Goal: Communication & Community: Ask a question

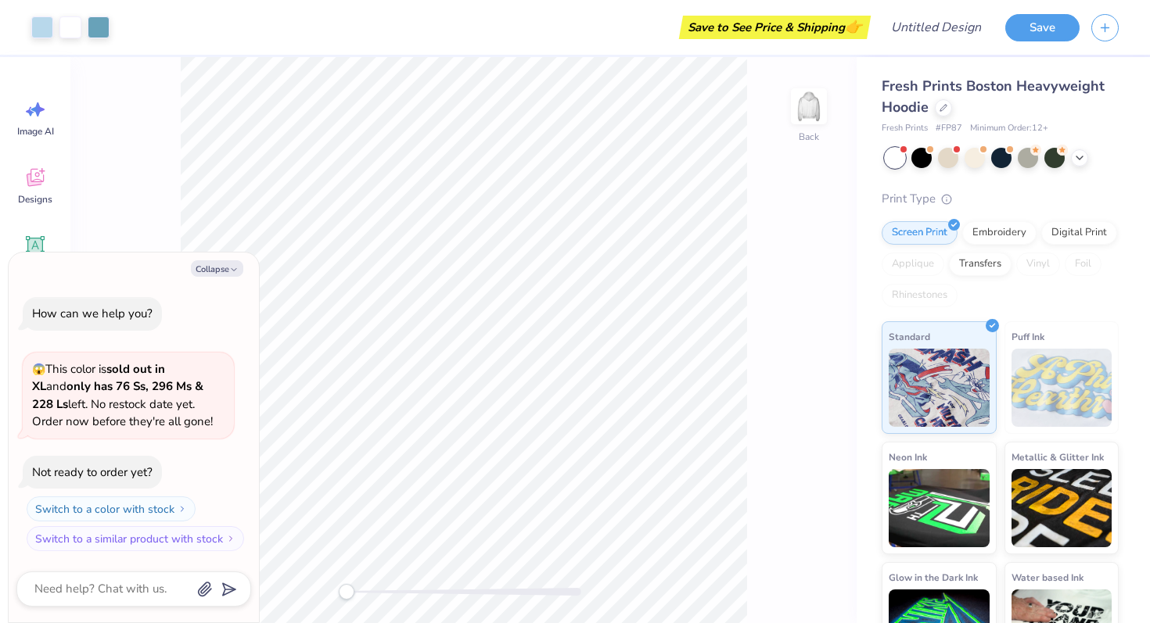
click at [169, 225] on div "Back" at bounding box center [463, 340] width 786 height 566
click at [45, 198] on span "Designs" at bounding box center [35, 199] width 34 height 13
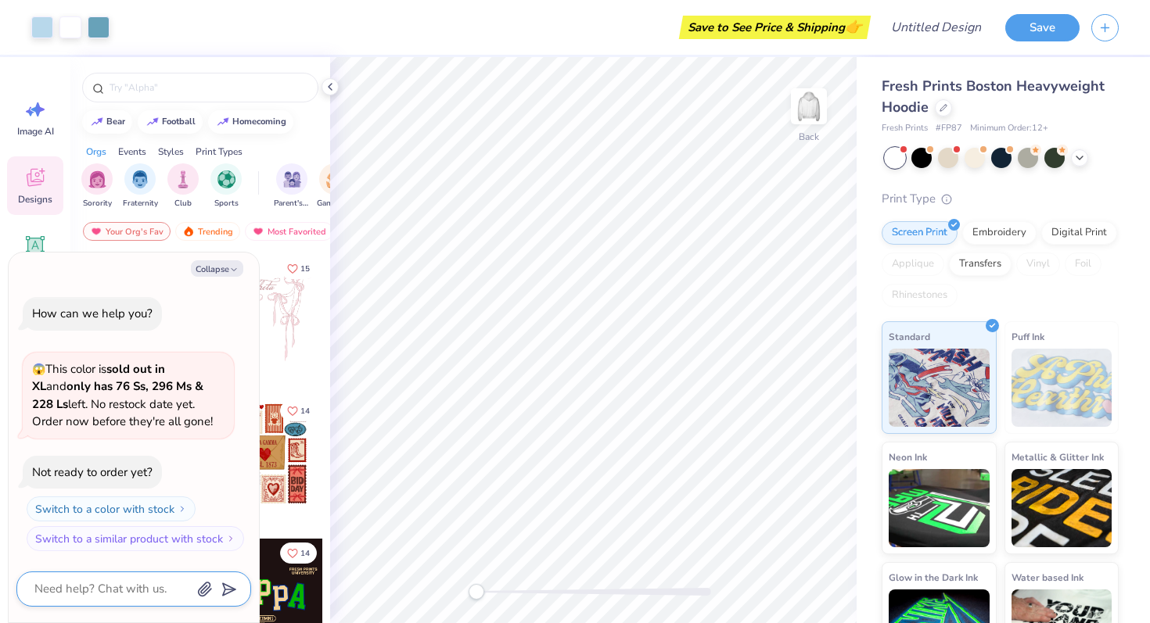
click at [113, 593] on textarea at bounding box center [112, 589] width 159 height 21
click at [334, 88] on icon at bounding box center [330, 87] width 13 height 13
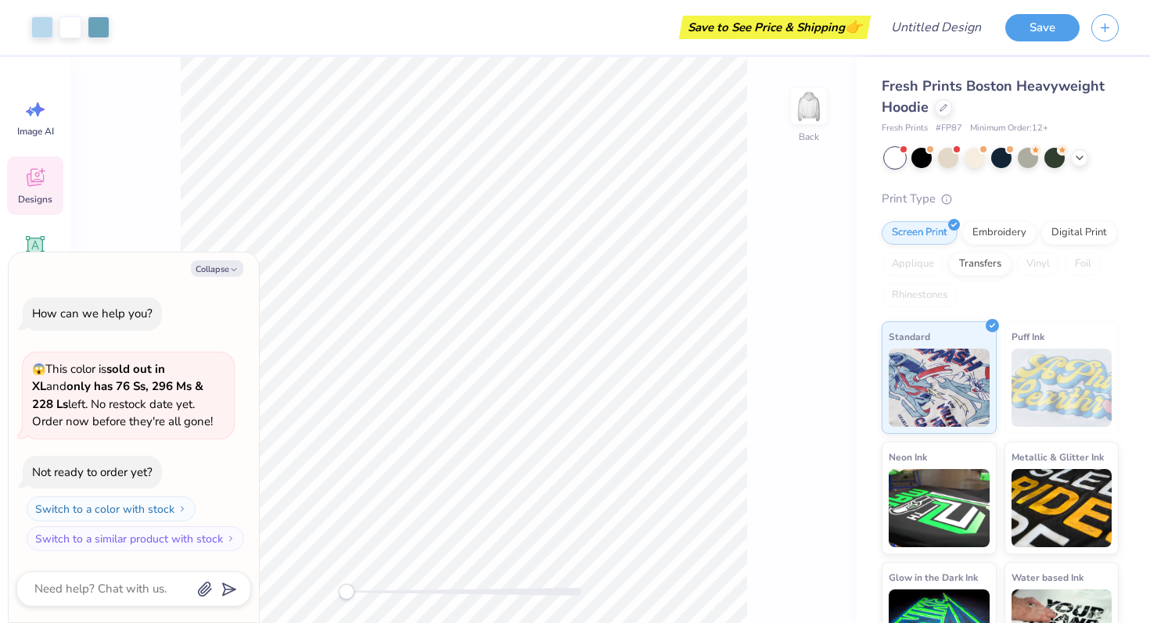
click at [221, 255] on div "Collapse How can we help you? 😱 This color is sold out in XL and only has 76 Ss…" at bounding box center [134, 438] width 250 height 370
click at [221, 263] on button "Collapse" at bounding box center [217, 268] width 52 height 16
type textarea "x"
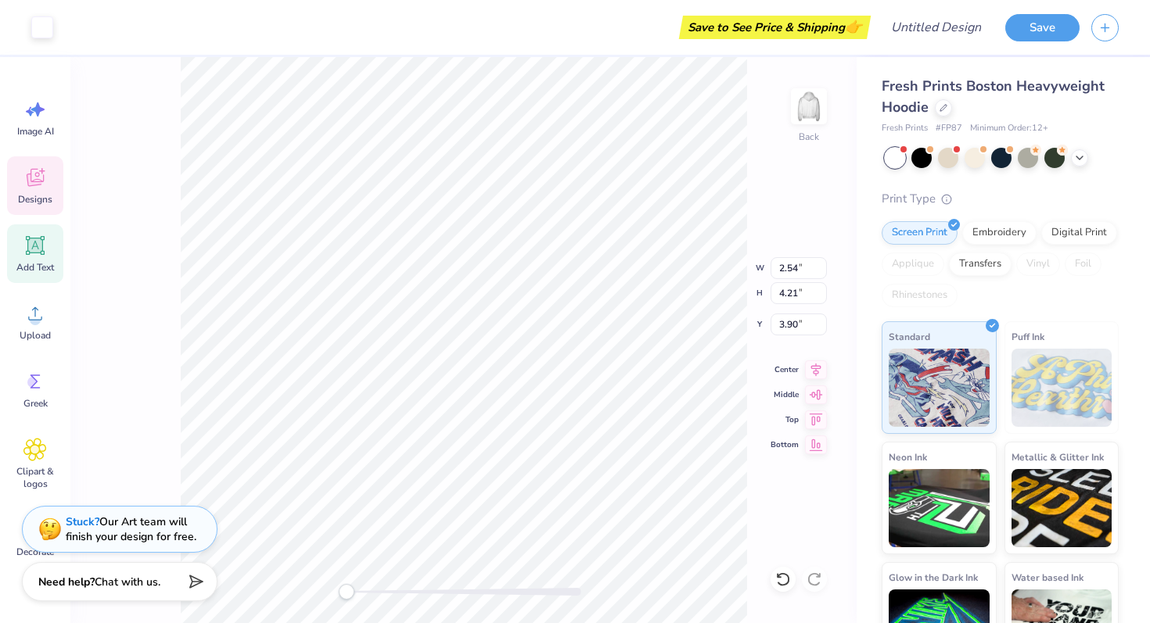
type input "2.82"
type input "4.49"
type input "3.76"
type input "2.54"
type input "4.21"
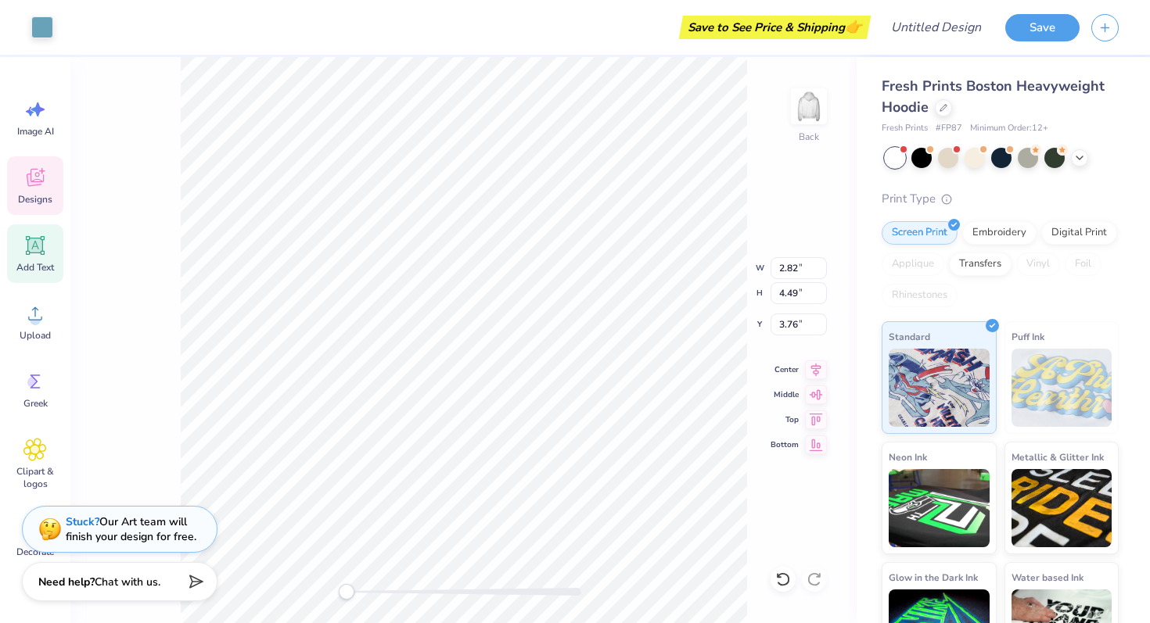
type input "3.90"
type input "2.47"
type input "4.20"
type input "3.56"
type input "2.74"
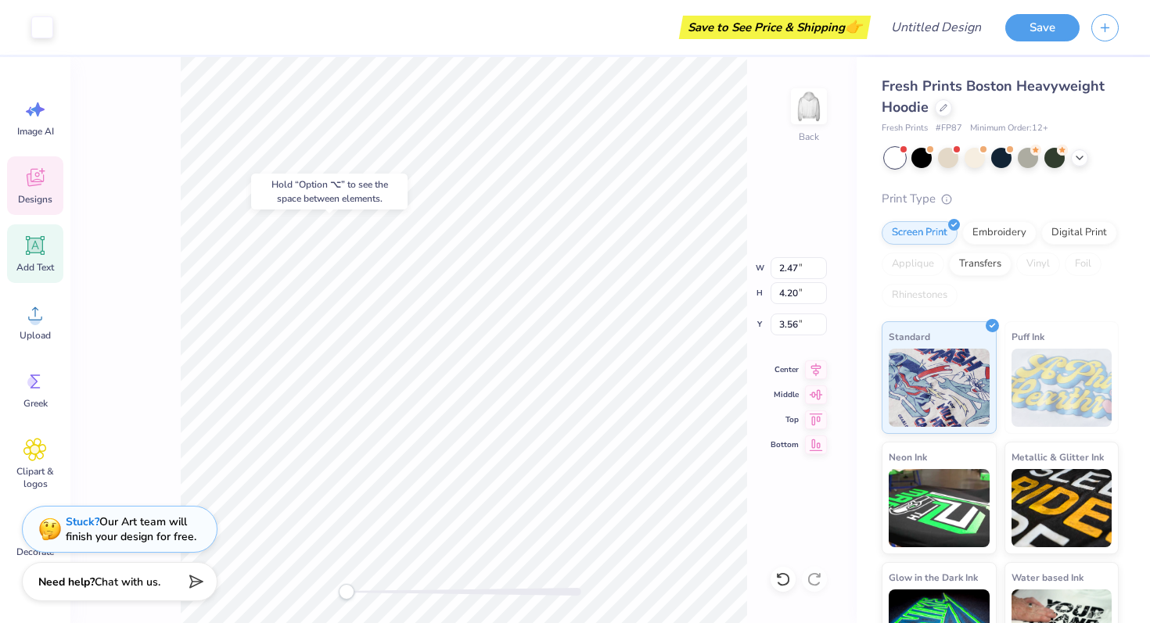
type input "4.47"
type input "3.41"
type input "2.55"
type input "4.43"
type input "3.68"
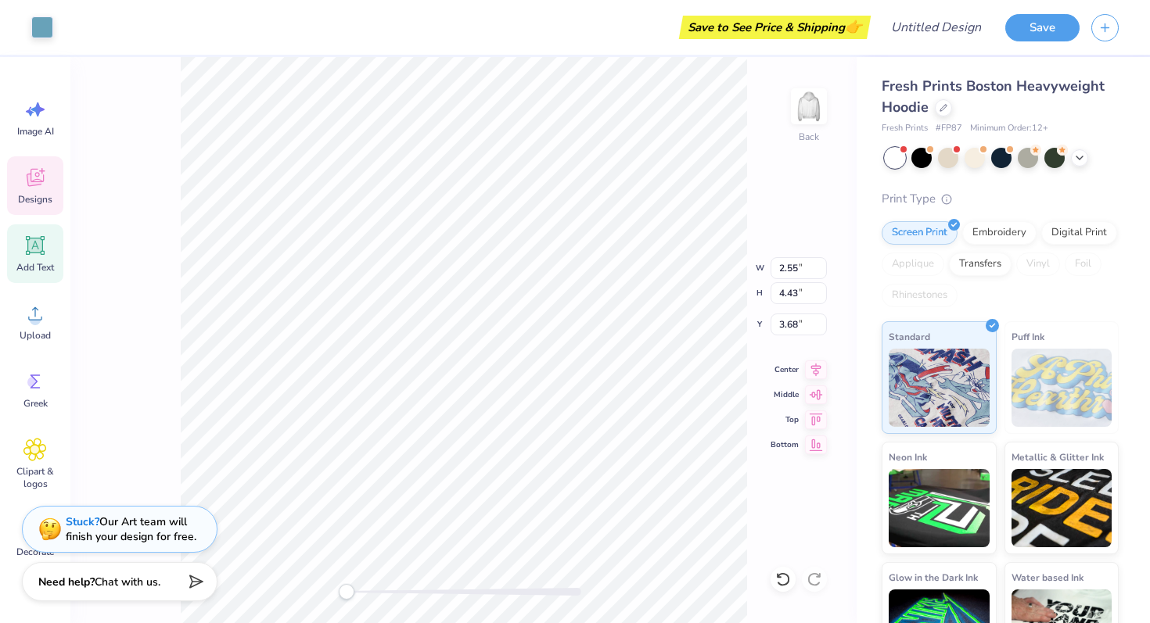
type input "2.46"
type input "4.34"
type input "3.73"
type input "2.27"
type input "4.15"
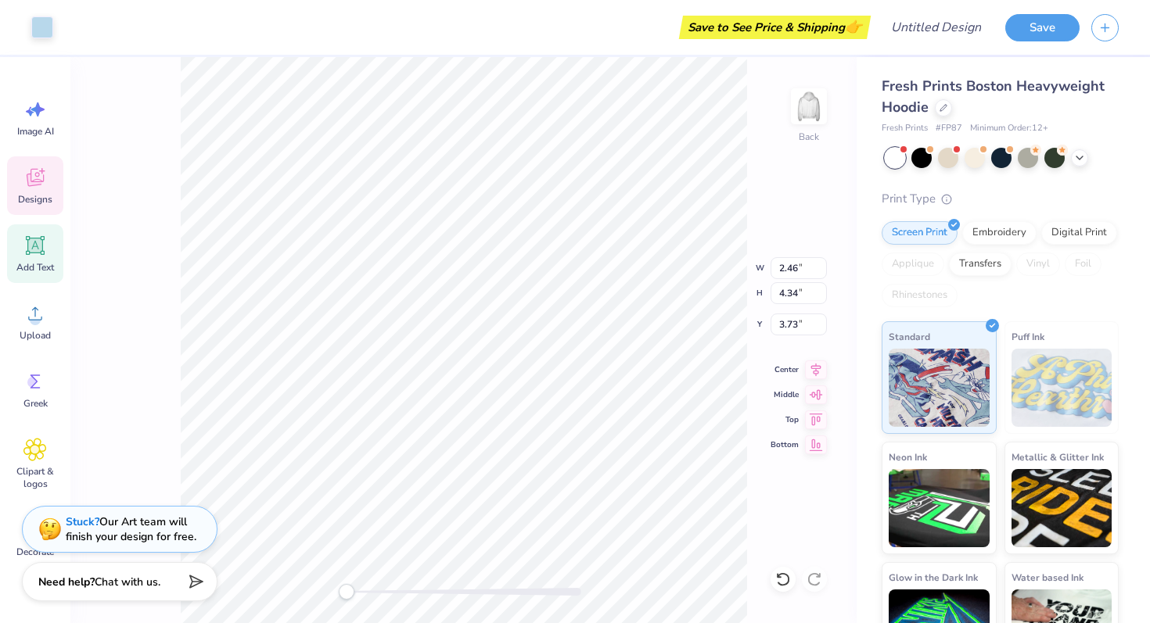
type input "3.82"
type input "2.54"
type input "4.39"
type input "3.81"
type input "2.66"
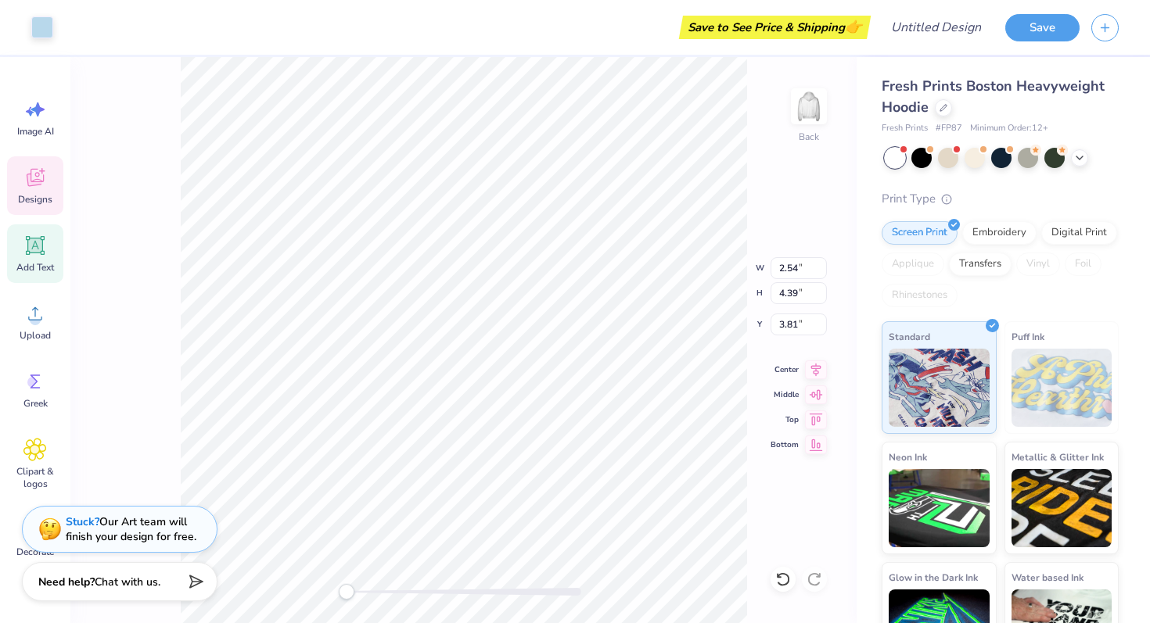
type input "4.36"
type input "3.69"
type input "2.75"
type input "4.45"
type input "3.65"
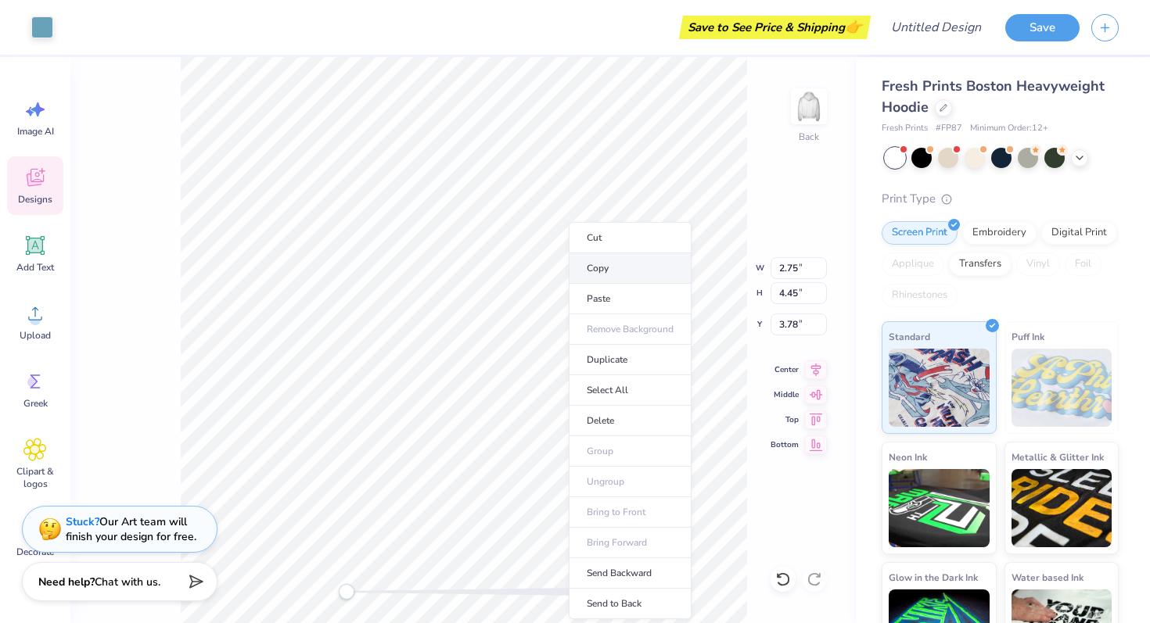
click at [588, 264] on li "Copy" at bounding box center [630, 268] width 123 height 31
type input "2.47"
type input "4.18"
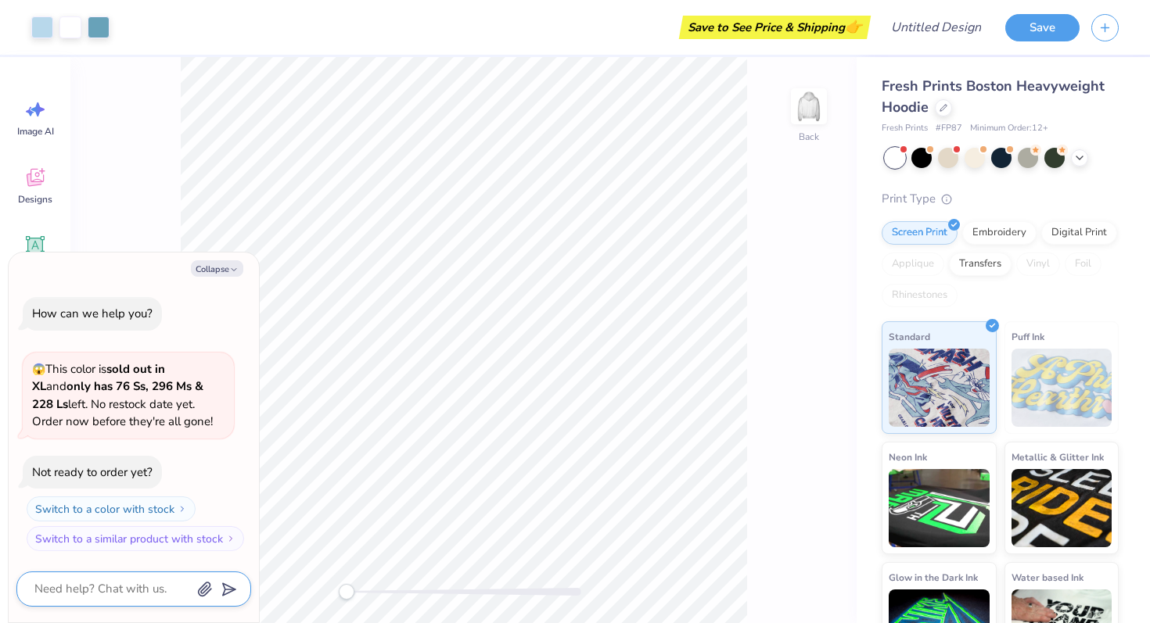
click at [72, 594] on textarea at bounding box center [112, 589] width 159 height 21
type textarea "m"
type textarea "x"
type textarea "ma"
type textarea "x"
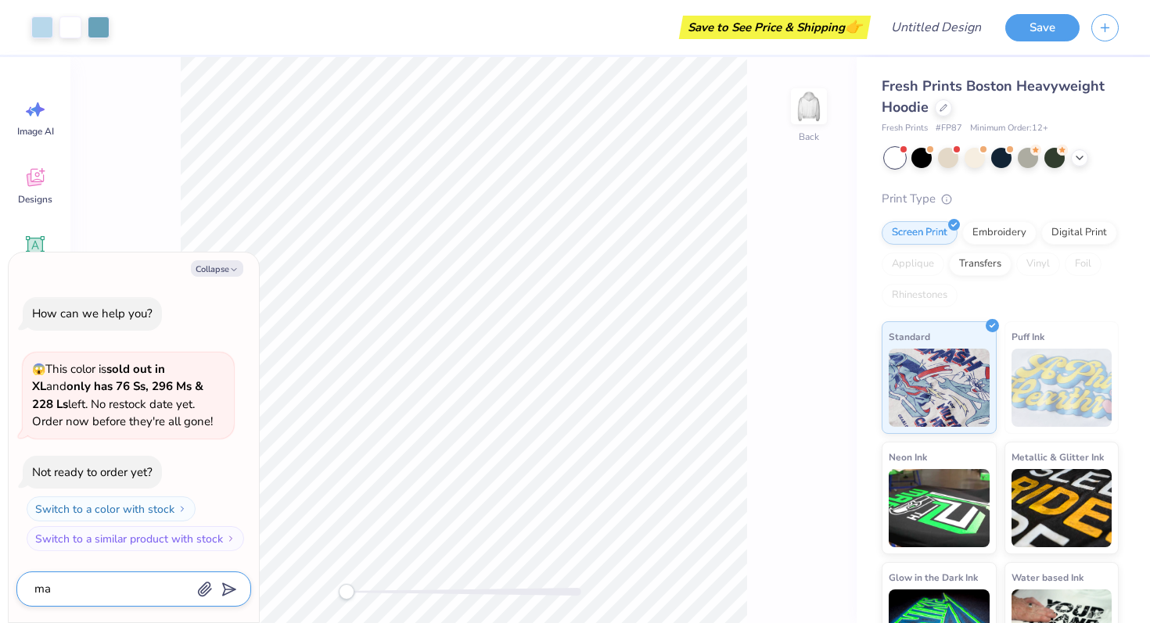
type textarea "mak"
type textarea "x"
type textarea "make"
type textarea "x"
type textarea "make"
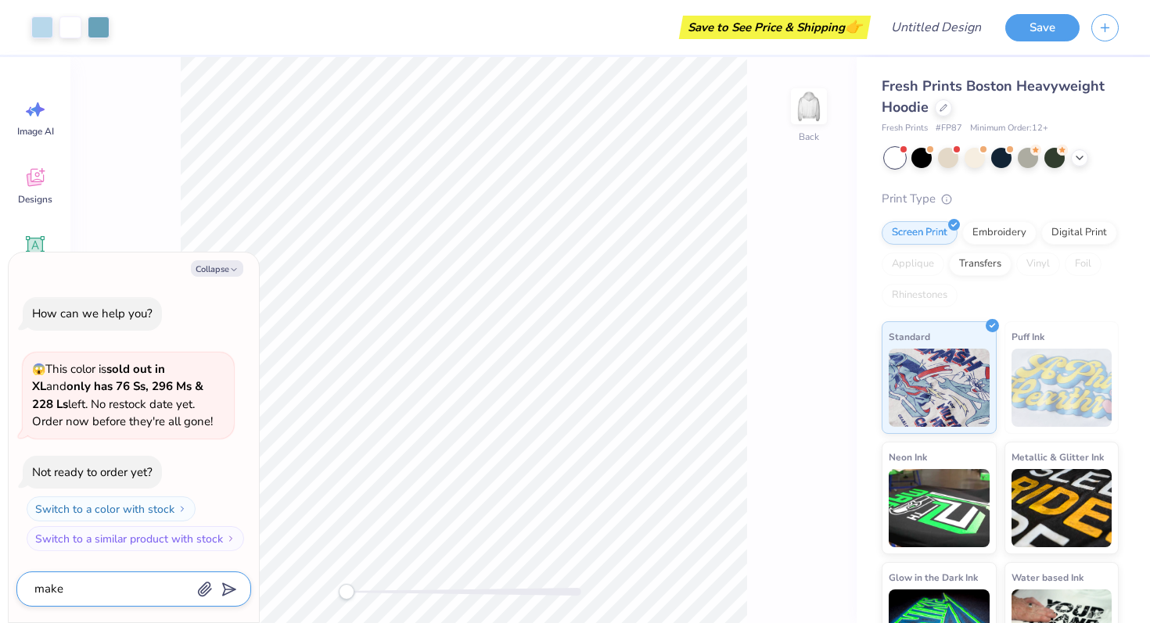
type textarea "x"
type textarea "make i"
type textarea "x"
type textarea "make it"
type textarea "x"
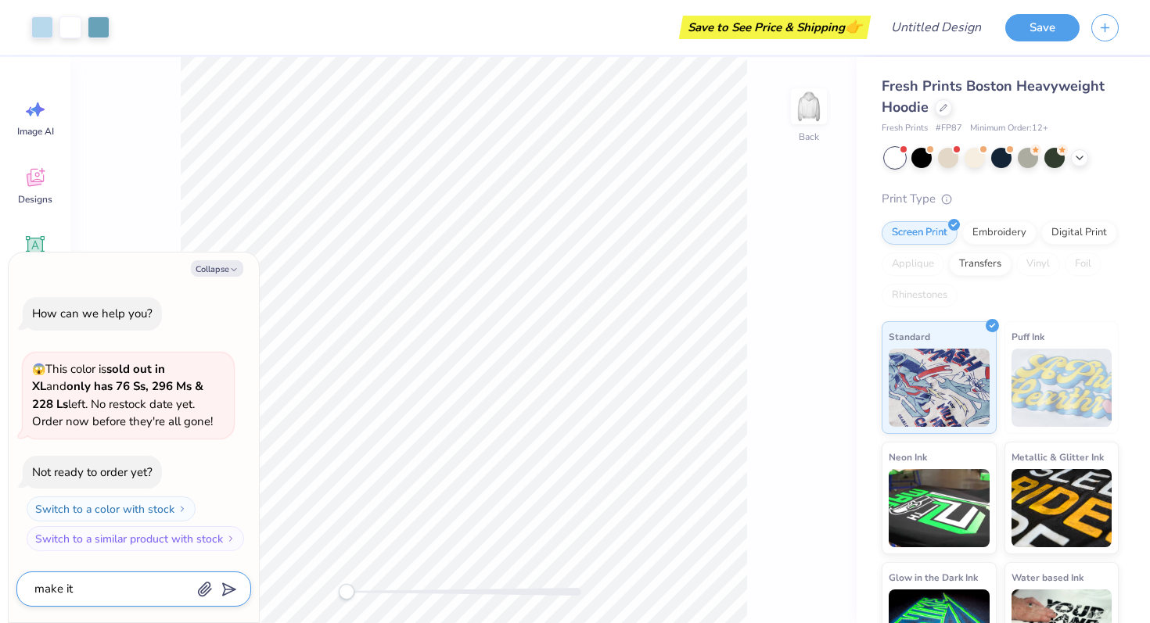
type textarea "make it"
type textarea "x"
type textarea "make it s"
type textarea "x"
type textarea "make it sa"
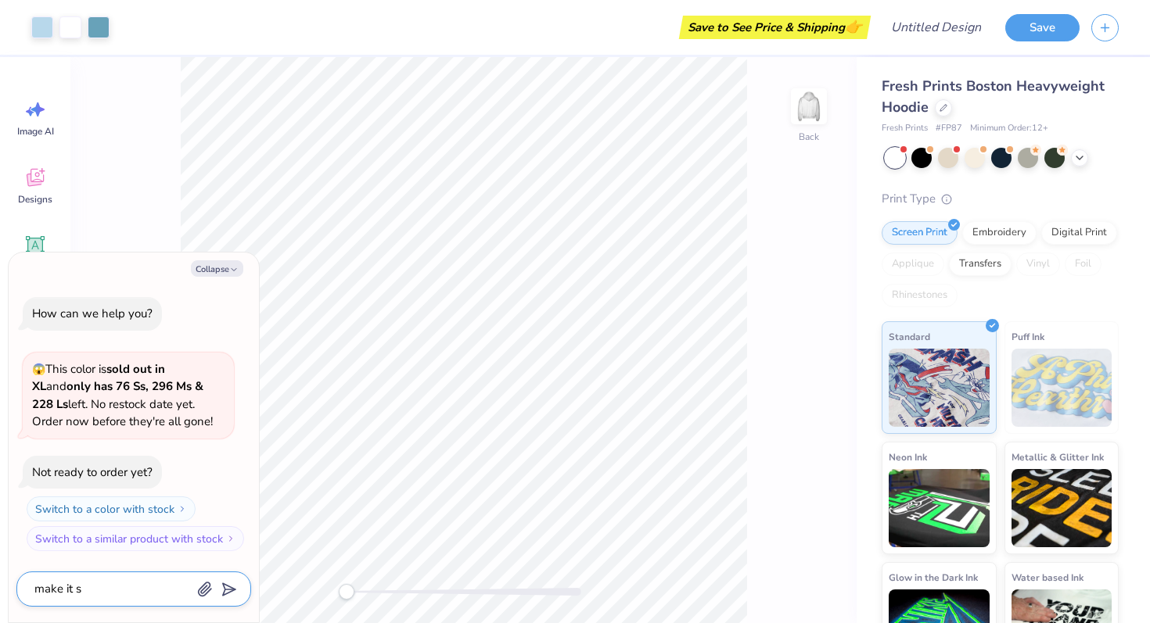
type textarea "x"
type textarea "make it sat"
type textarea "x"
type textarea "make it sa"
type textarea "x"
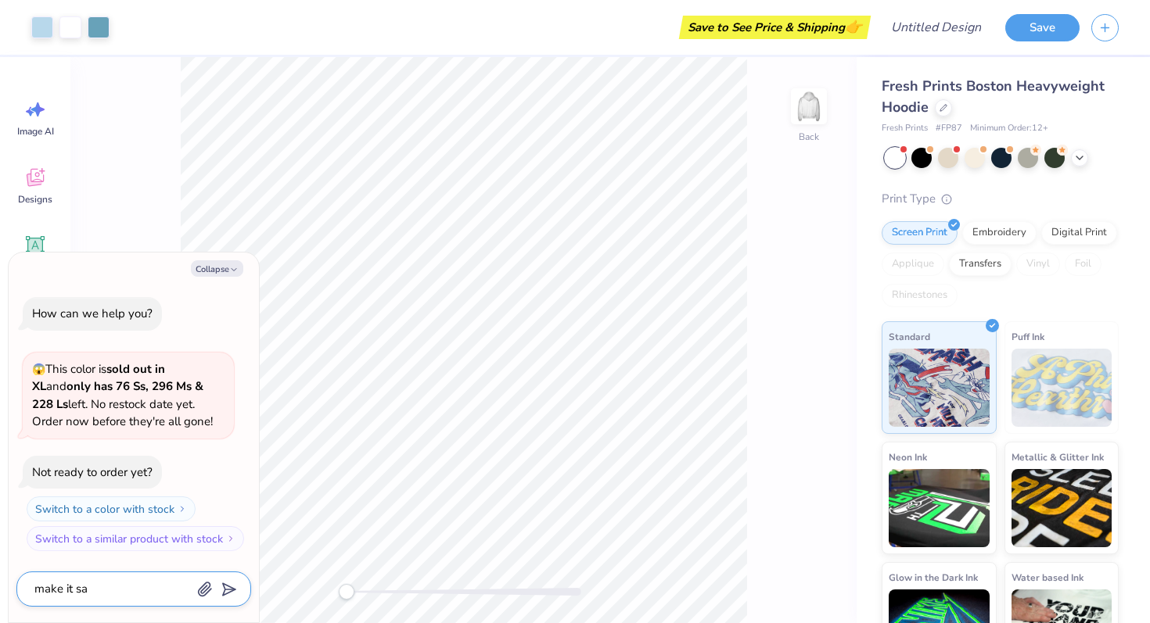
type textarea "make it s"
type textarea "x"
type textarea "make it sy"
type textarea "x"
type textarea "make it s"
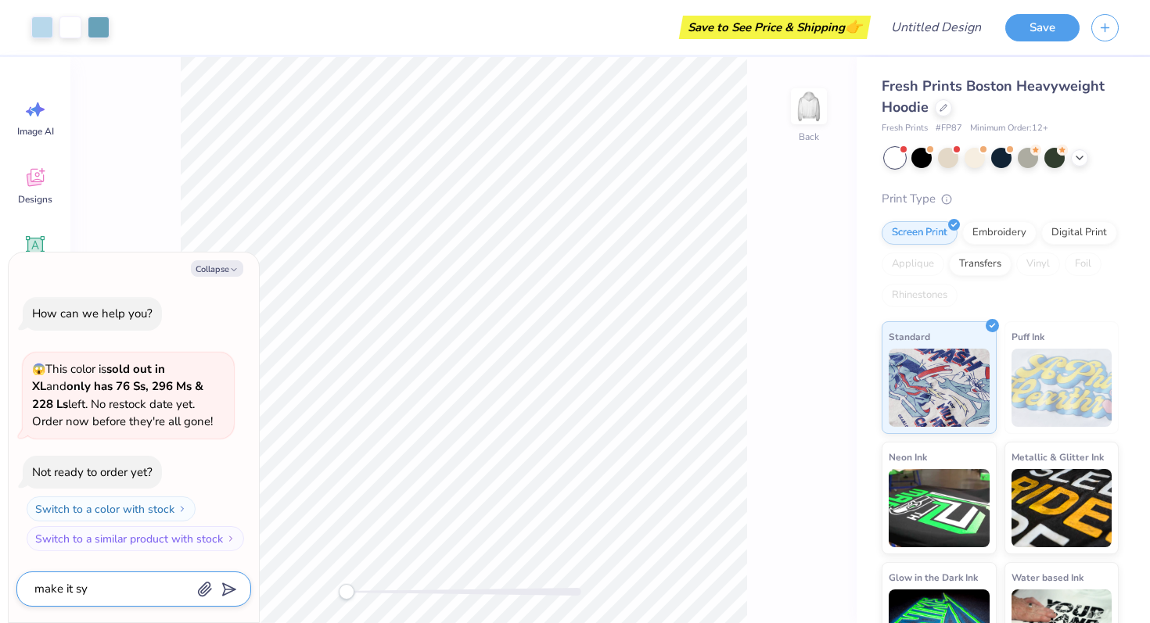
type textarea "x"
type textarea "make it sa"
type textarea "x"
type textarea "make it say"
type textarea "x"
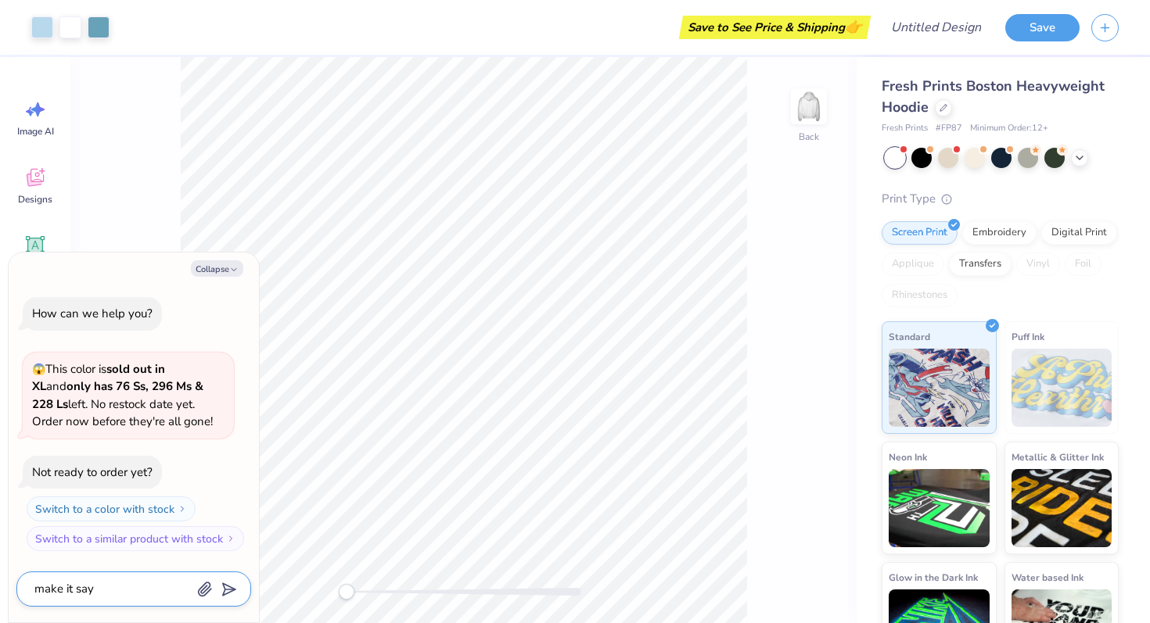
type textarea "make it say"
type textarea "x"
type textarea "make it say ""
type textarea "x"
type textarea "make it say "E"
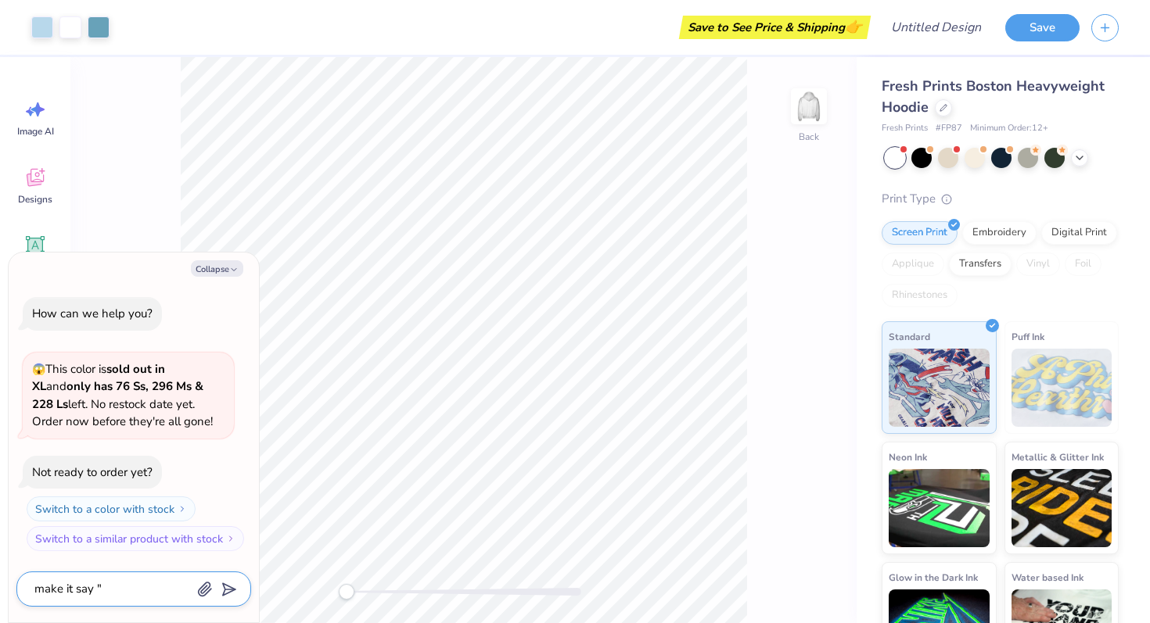
type textarea "x"
type textarea "make it say "EX"
type textarea "x"
type textarea "make it say "EXE"
type textarea "x"
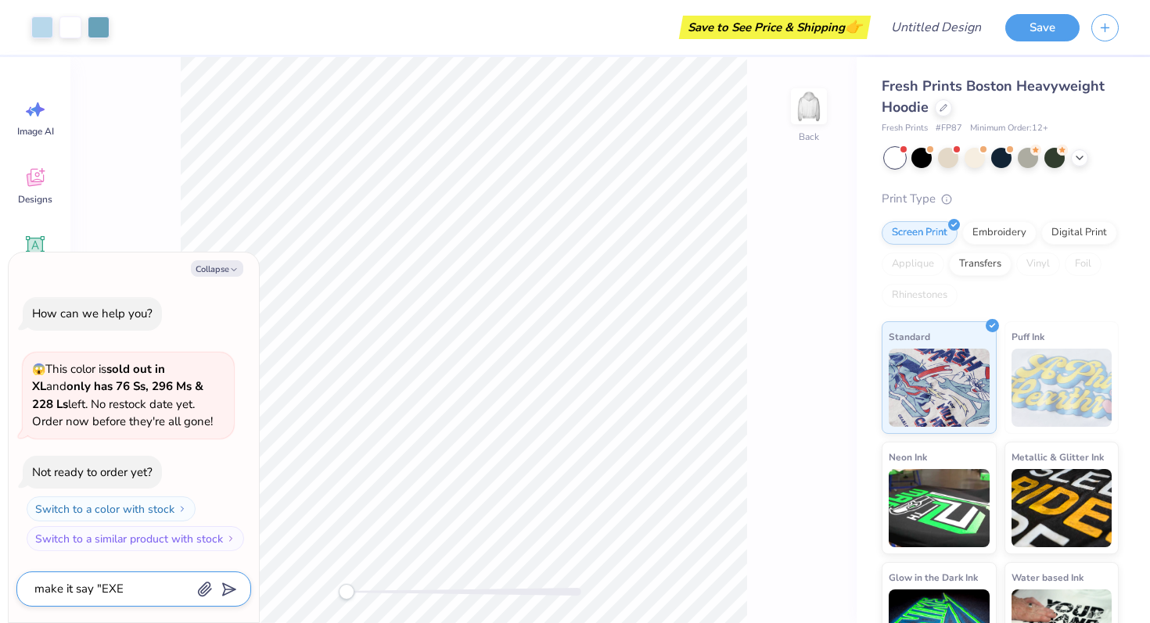
type textarea "make it say "EXEC"
type textarea "x"
type textarea "make it say "EXECS"
type textarea "x"
type textarea "make it say "EXECS""
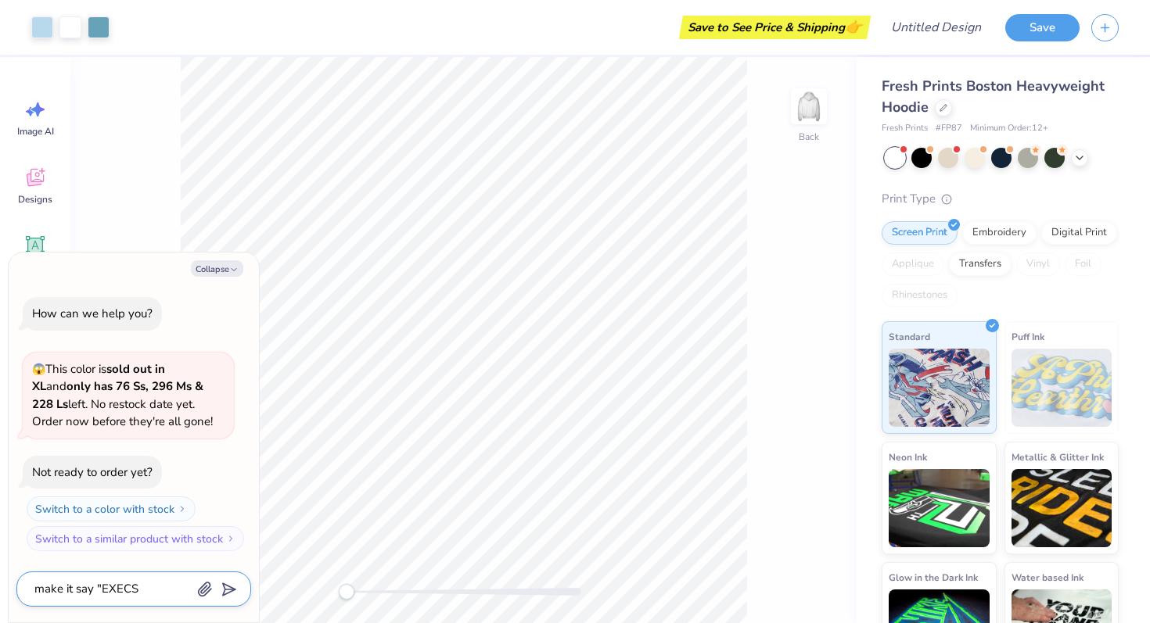
type textarea "x"
type textarea "make it say "EXECS""
type textarea "x"
type textarea "make it say "EXECS" i"
type textarea "x"
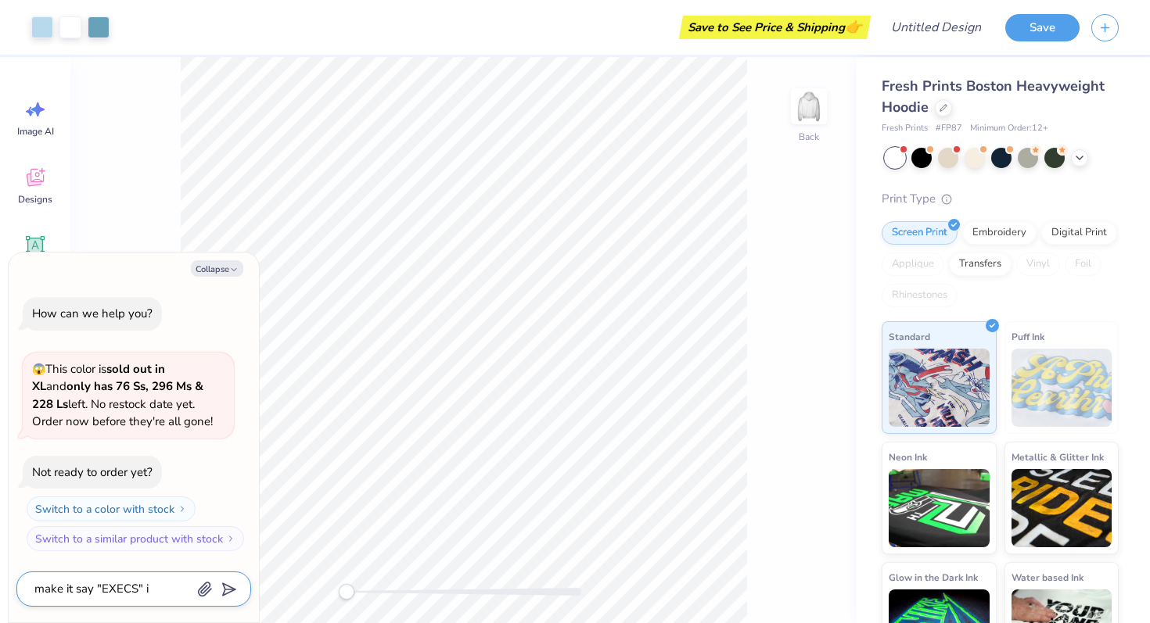
type textarea "make it say "EXECS" in"
type textarea "x"
type textarea "make it say "EXECS" ins"
type textarea "x"
type textarea "make it say "EXECS" inst"
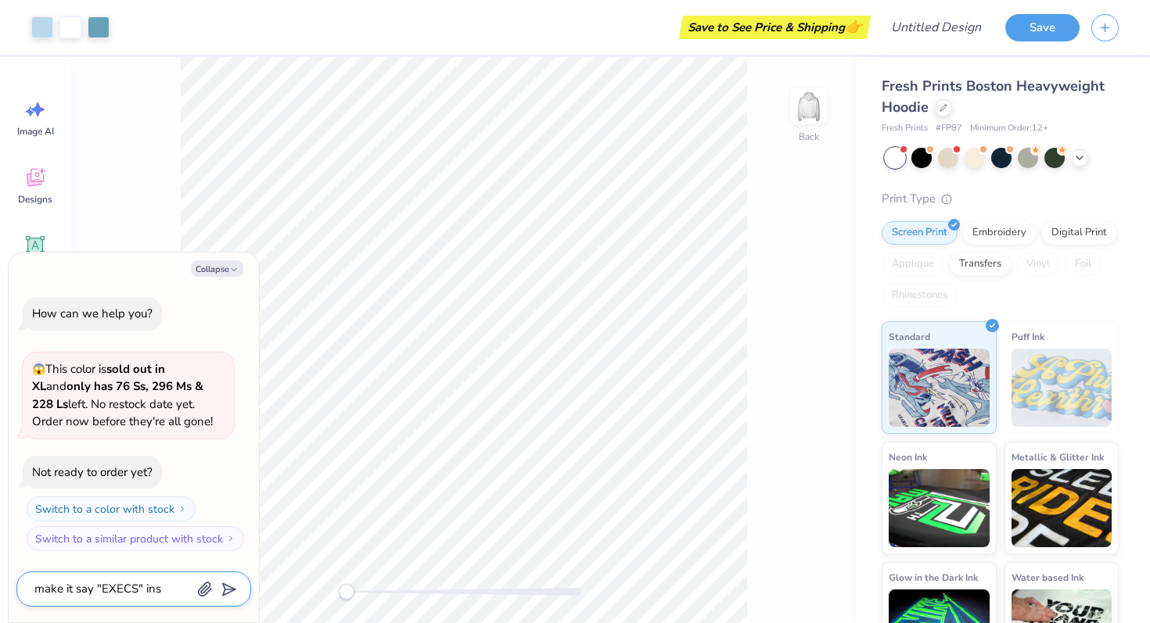
type textarea "x"
type textarea "make it say "EXECS" inste"
type textarea "x"
type textarea "make it say "EXECS" instea"
type textarea "x"
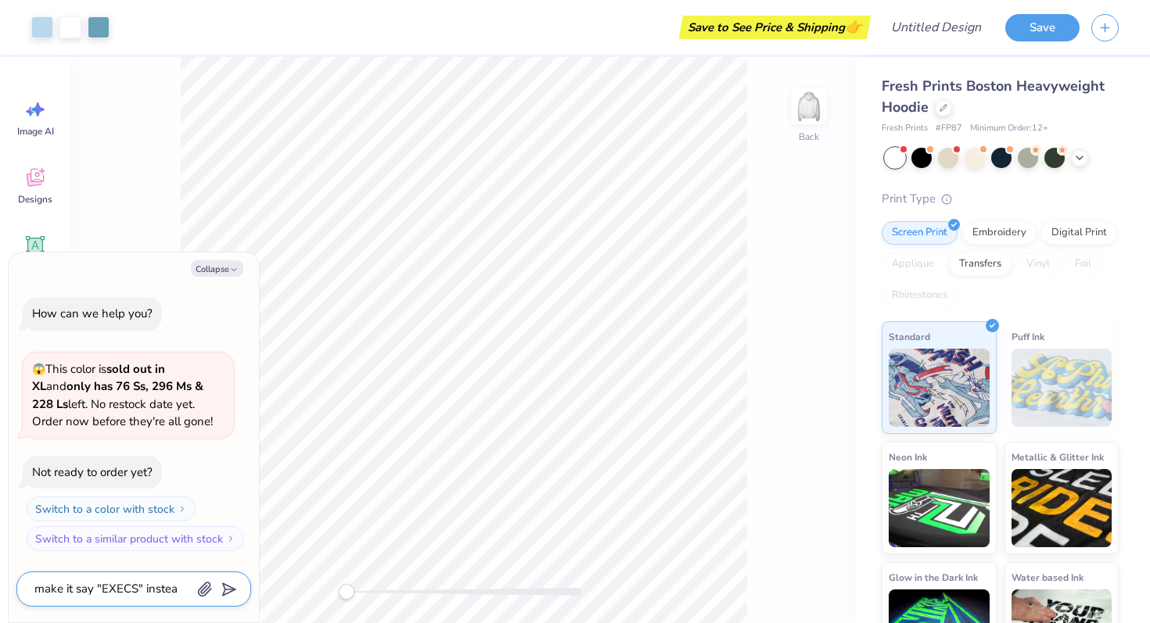
type textarea "make it say "EXECS" instead"
type textarea "x"
type textarea "make it say "EXECS" instead"
type textarea "x"
type textarea "make it say "EXECS" instead o"
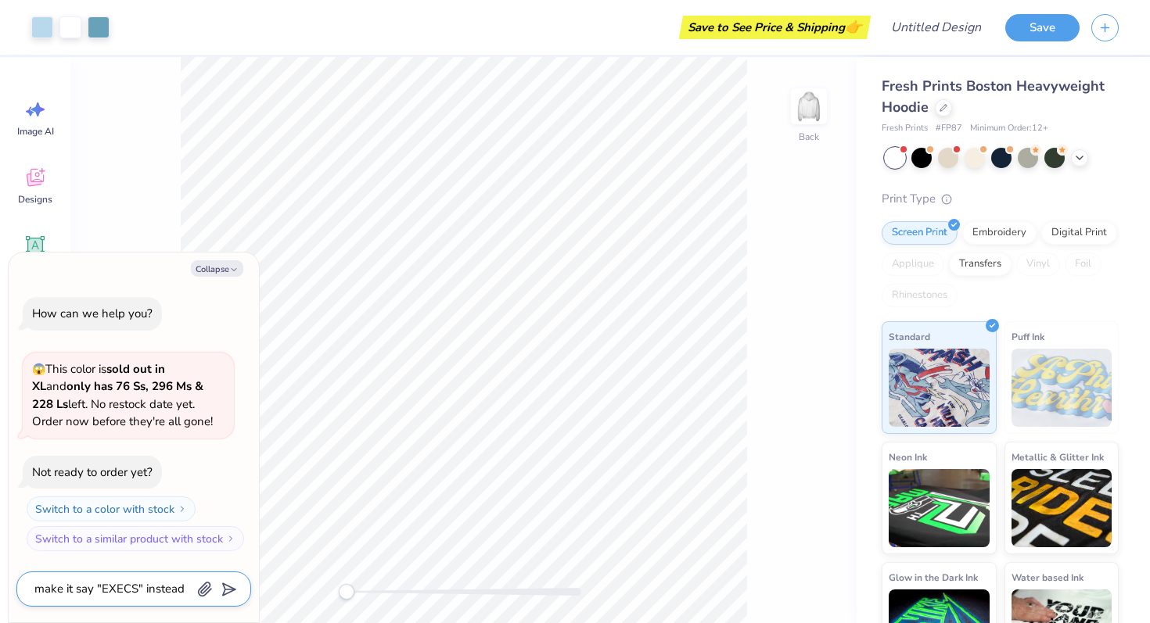
type textarea "x"
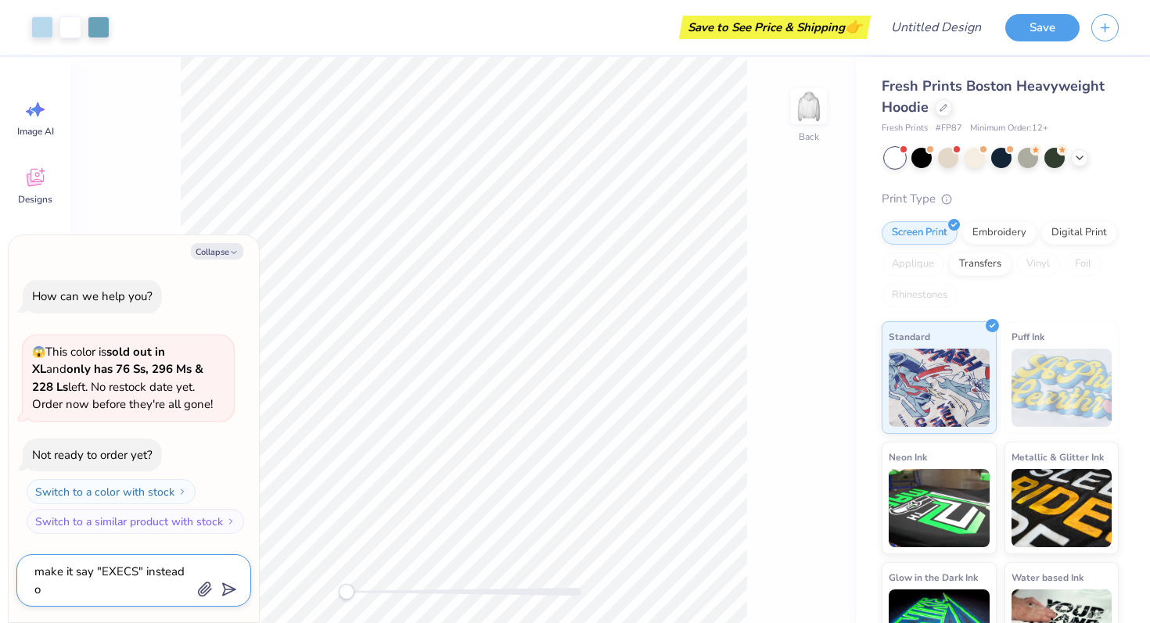
type textarea "make it say "EXECS" instead of"
type textarea "x"
type textarea "make it say "EXECS" instead of"
type textarea "x"
type textarea "make it say "EXECS" instead of K"
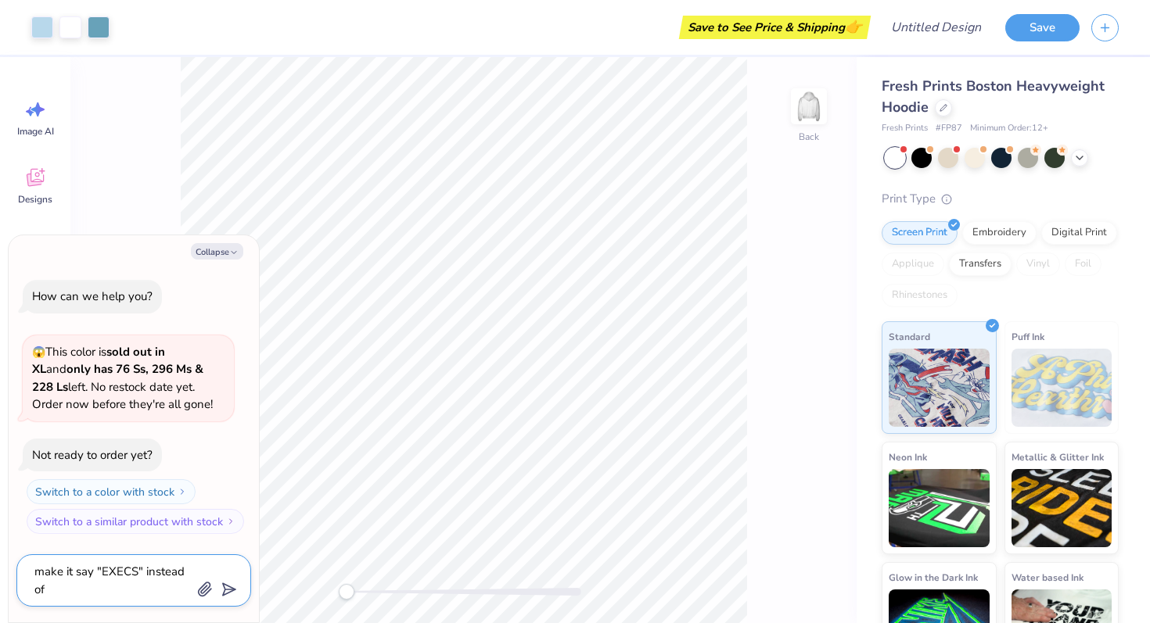
type textarea "x"
type textarea "make it say "EXECS" instead of KA"
type textarea "x"
type textarea "make it say "EXECS" instead of KAP"
type textarea "x"
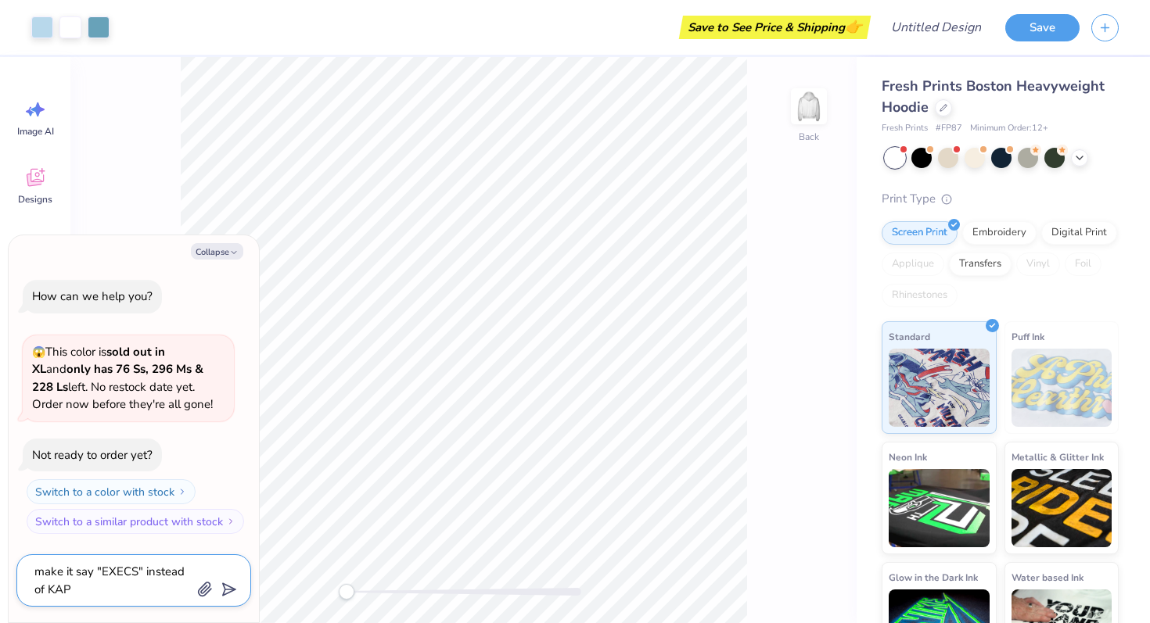
type textarea "make it say "EXECS" instead of KAPP"
type textarea "x"
type textarea "make it say "EXECS" instead of KAPPA"
type textarea "x"
type textarea "make it say "EXECS" instead of KAPPA"
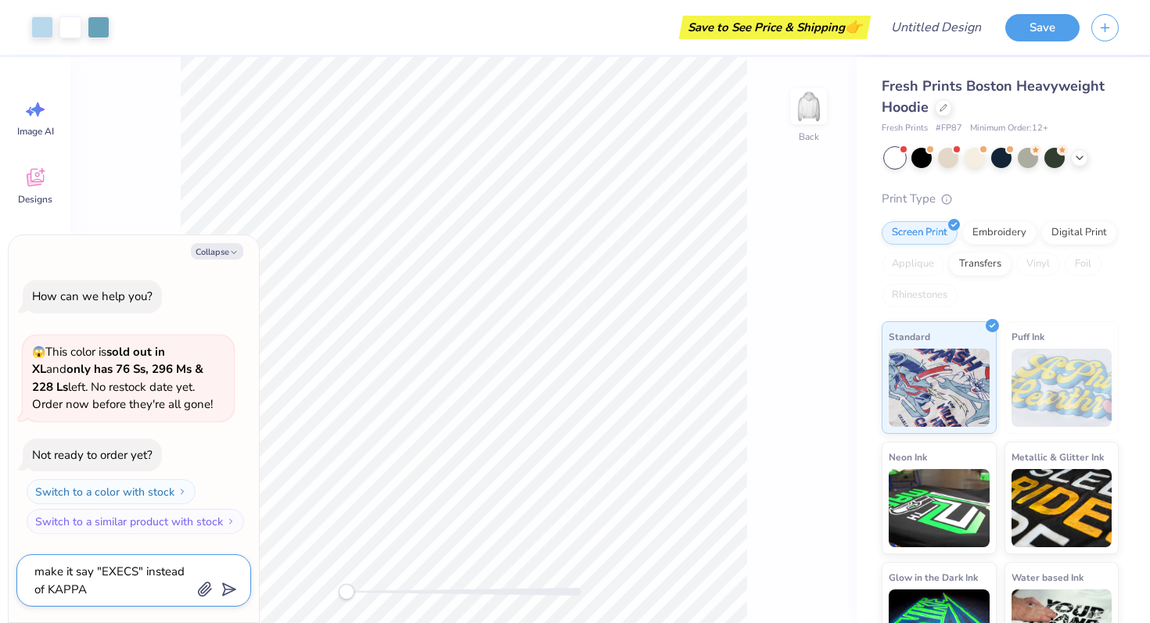
type textarea "x"
type textarea "make it say "EXECS" instead of KAPPA a"
type textarea "x"
type textarea "make it say "EXECS" instead of KAPPA an"
type textarea "x"
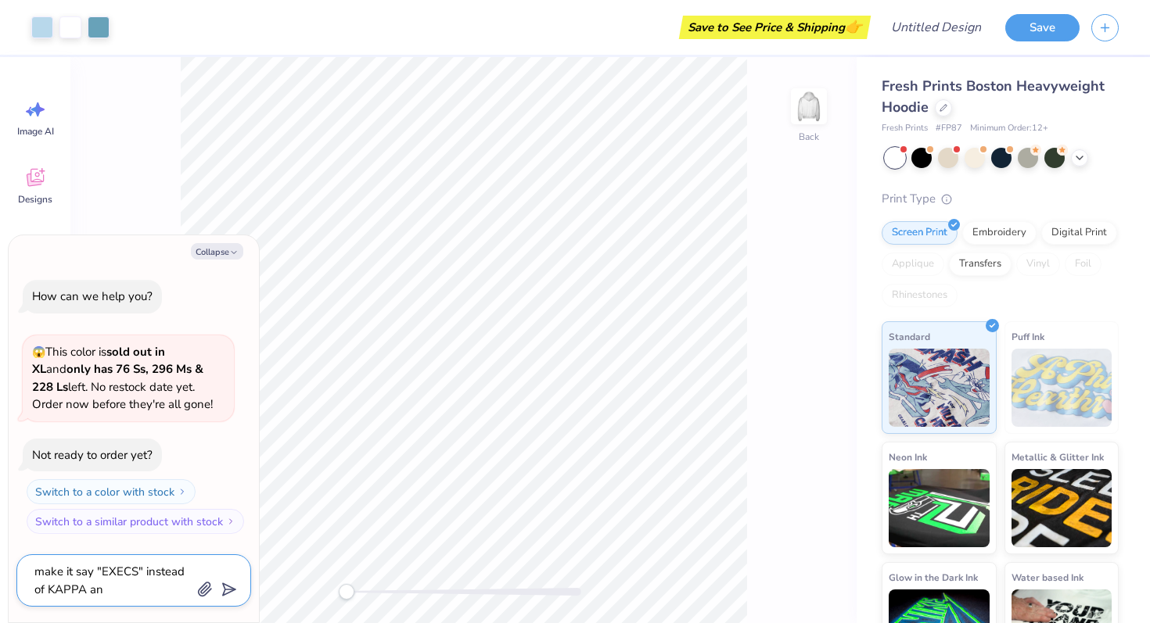
type textarea "make it say "EXECS" instead of KAPPA and"
type textarea "x"
type textarea "make it say "EXECS" instead of KAPPA and"
type textarea "x"
type textarea "make it say "EXECS" instead of KAPPA and ""
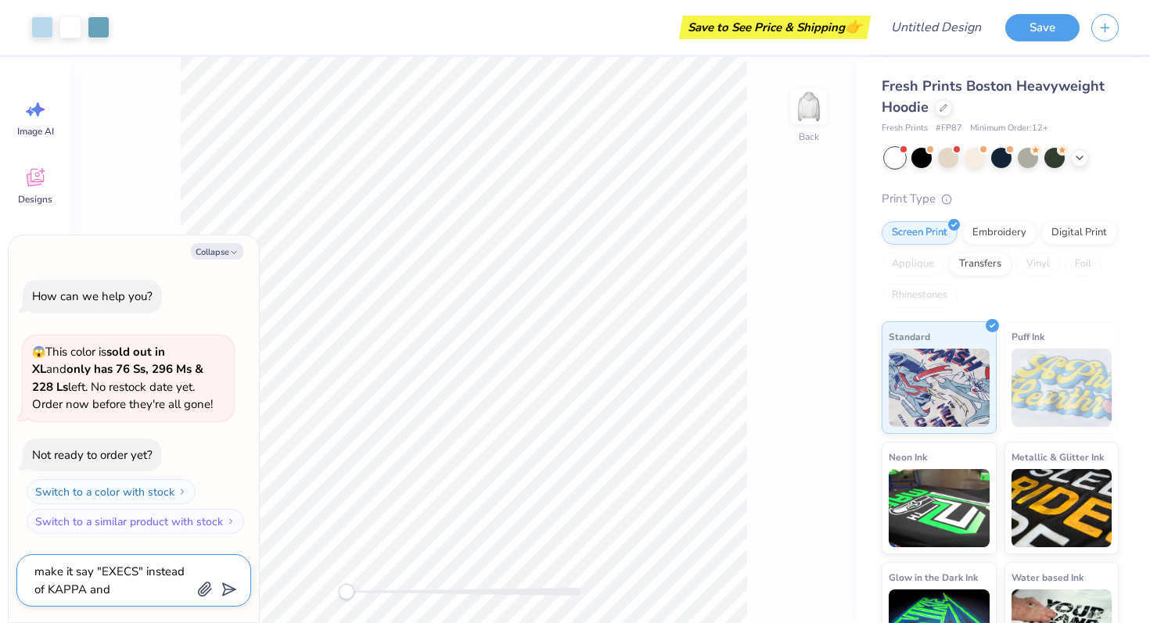
type textarea "x"
type textarea "make it say "EXECS" instead of KAPPA and "D"
type textarea "x"
type textarea "make it say "EXECS" instead of KAPPA and "Da"
type textarea "x"
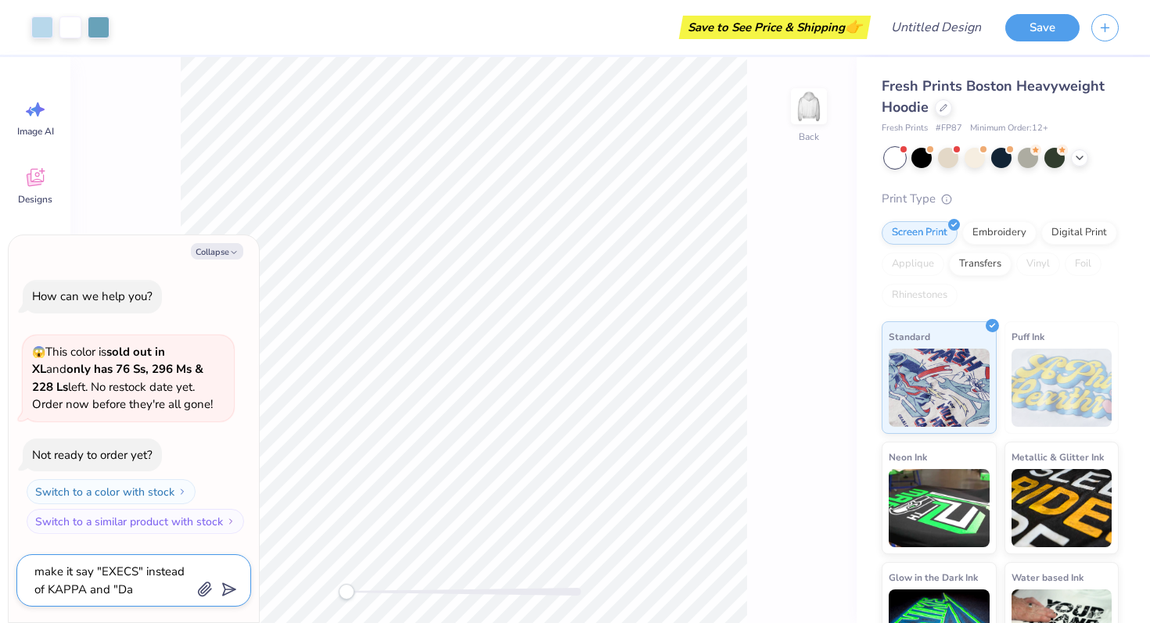
type textarea "make it say "EXECS" instead of KAPPA and "Dan"
type textarea "x"
type textarea "make it say "EXECS" instead of KAPPA and "Danc"
type textarea "x"
type textarea "make it say "EXECS" instead of KAPPA and "Dance"
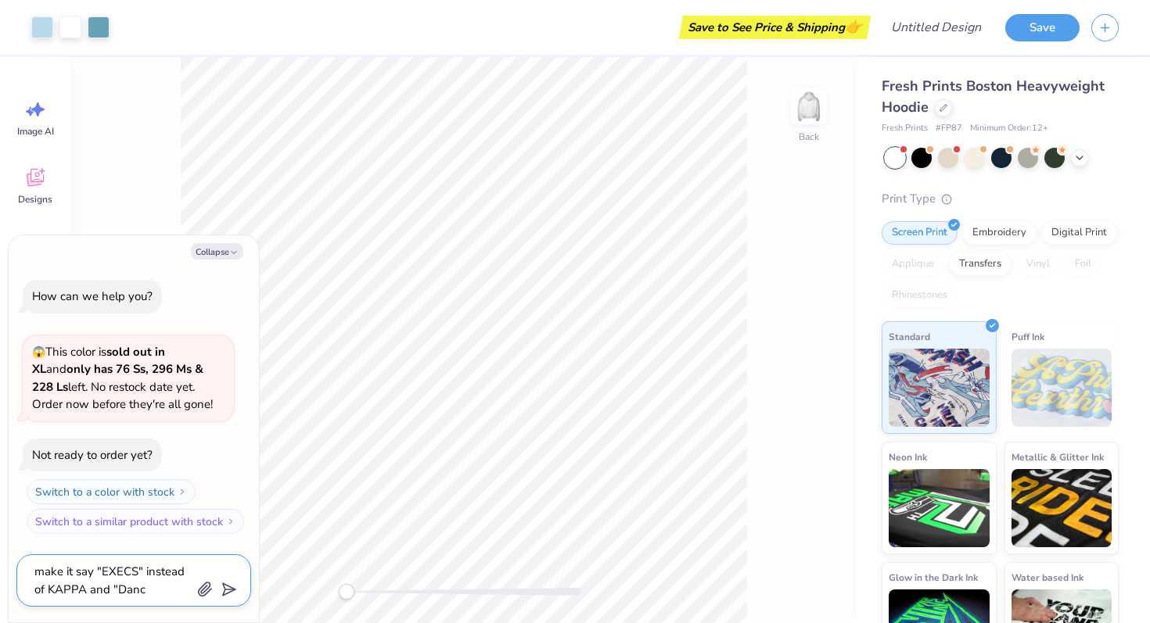
type textarea "x"
type textarea "make it say "EXECS" instead of KAPPA and "Dance"
type textarea "x"
type textarea "make it say "EXECS" instead of KAPPA and "Dance M"
type textarea "x"
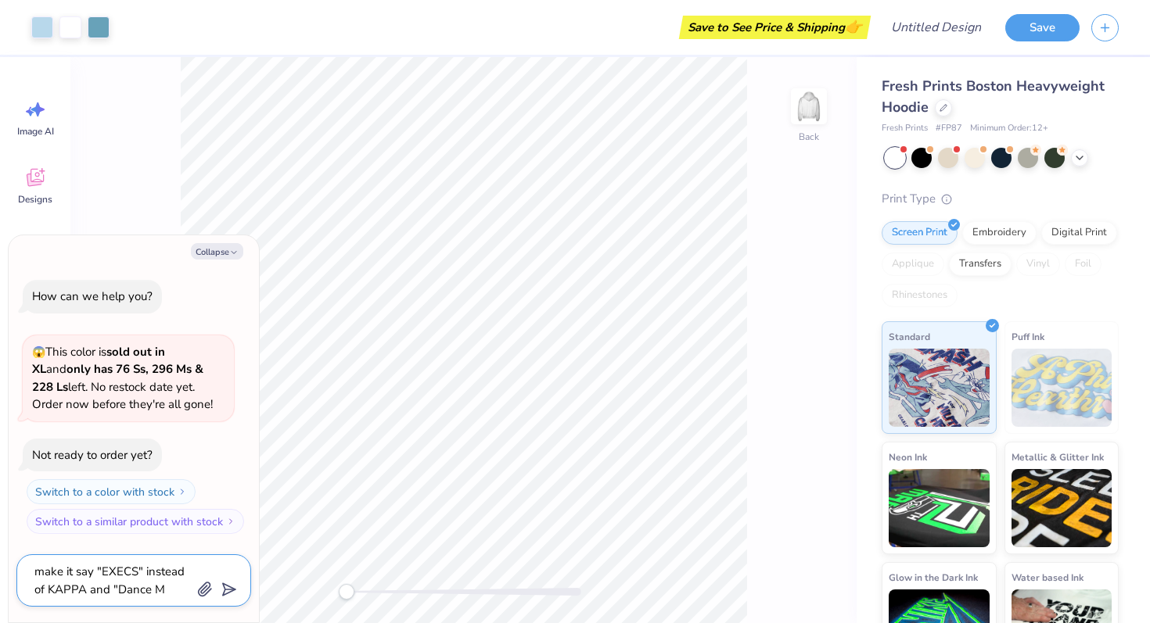
type textarea "make it say "EXECS" instead of KAPPA and "Dance Ma"
type textarea "x"
type textarea "make it say "EXECS" instead of KAPPA and "Dance Mar"
type textarea "x"
type textarea "make it say "EXECS" instead of KAPPA and "Dance Mara"
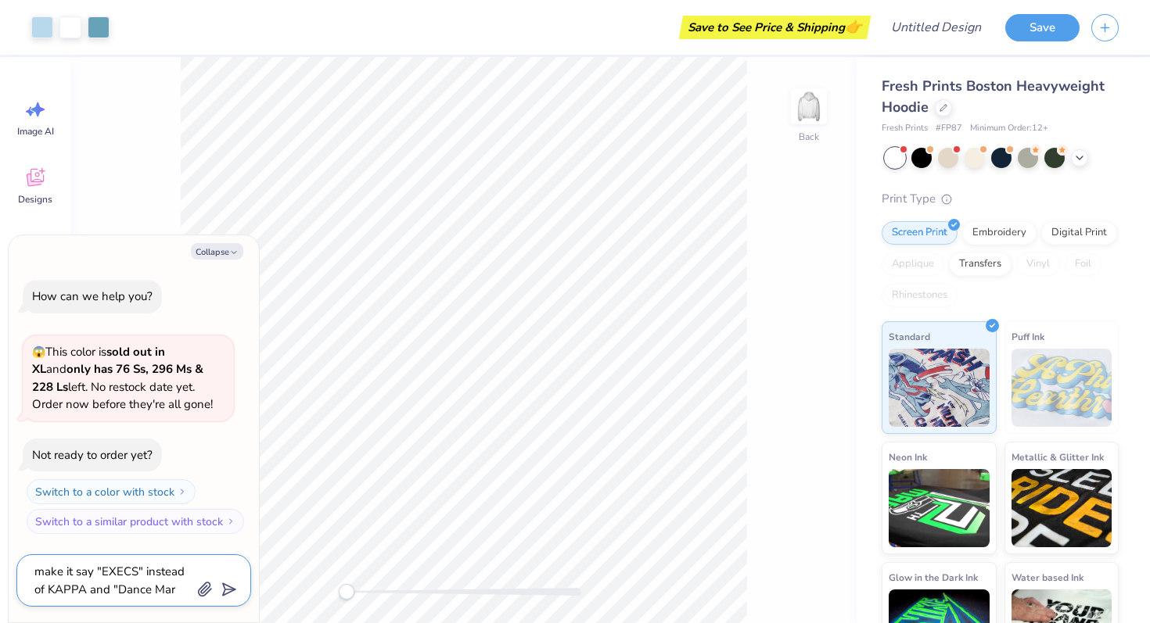
type textarea "x"
type textarea "make it say "EXECS" instead of KAPPA and "Dance Marat"
type textarea "x"
type textarea "make it say "EXECS" instead of KAPPA and "Dance Marath"
type textarea "x"
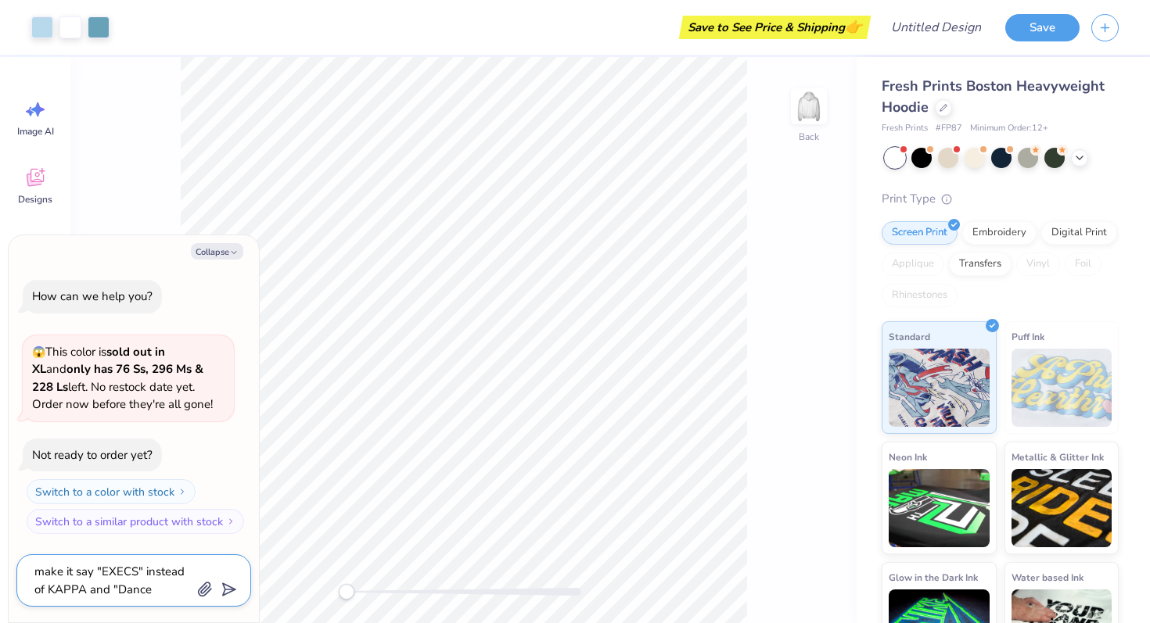
type textarea "make it say "EXECS" instead of KAPPA and "Dance Maratho"
type textarea "x"
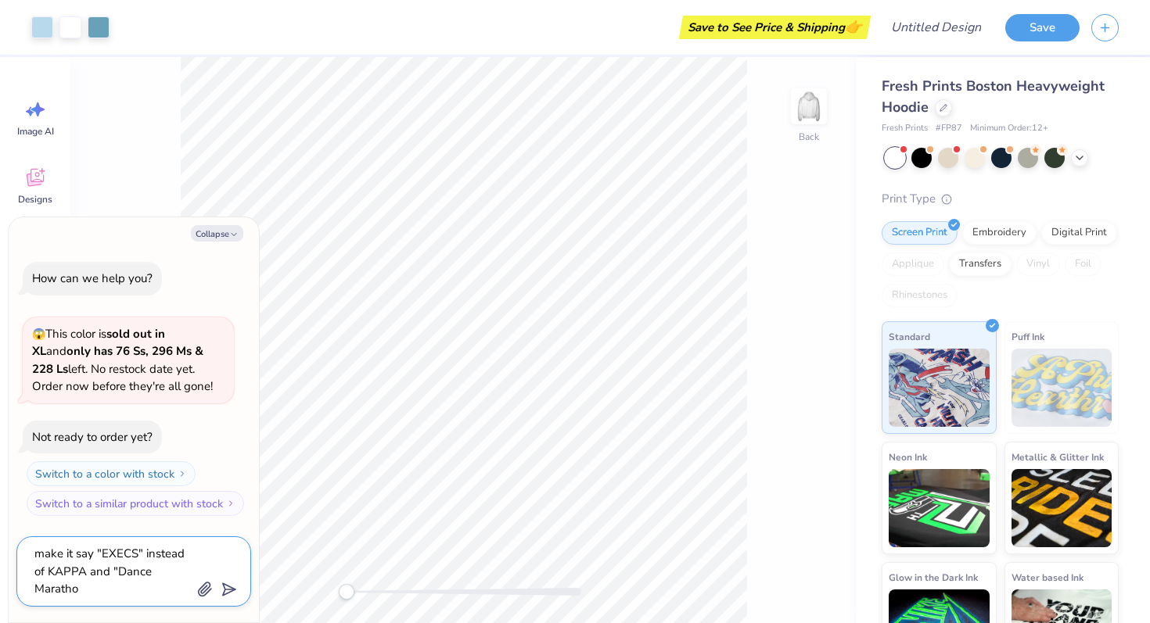
type textarea "make it say "EXECS" instead of KAPPA and "Dance Marathon"
type textarea "x"
type textarea "make it say "EXECS" instead of KAPPA and "Dance Marathon""
type textarea "x"
type textarea "make it say "EXECS" instead of KAPPA and "Dance Marathon""
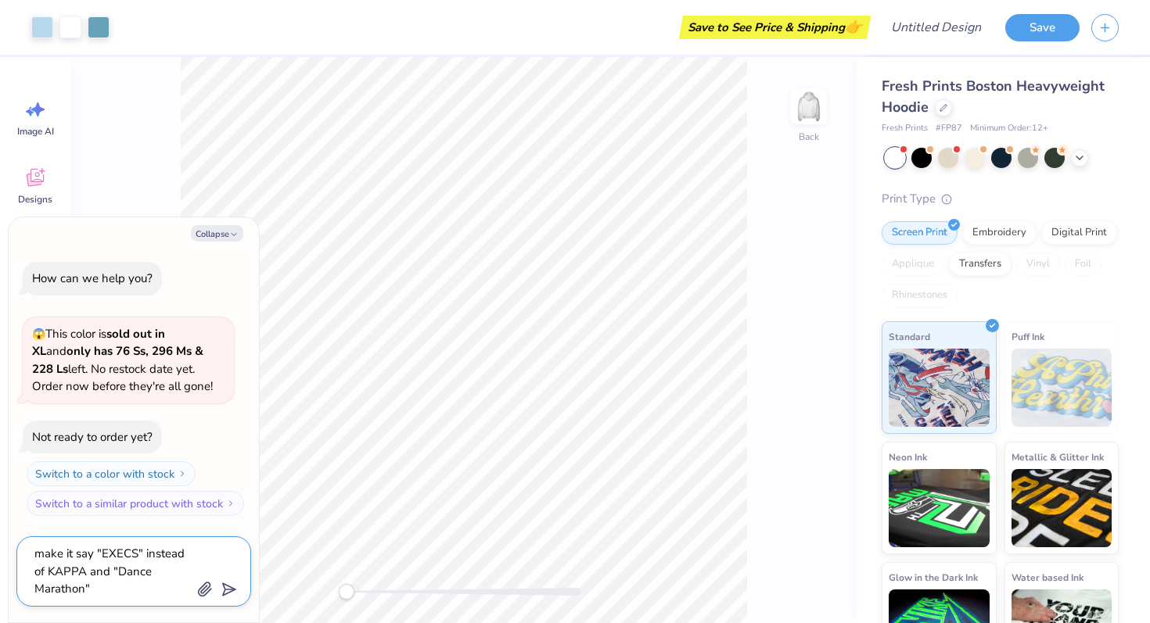
type textarea "x"
type textarea "make it say "EXECS" instead of KAPPA and "Dance Marathon" i"
type textarea "x"
type textarea "make it say "EXECS" instead of KAPPA and "Dance Marathon" in"
type textarea "x"
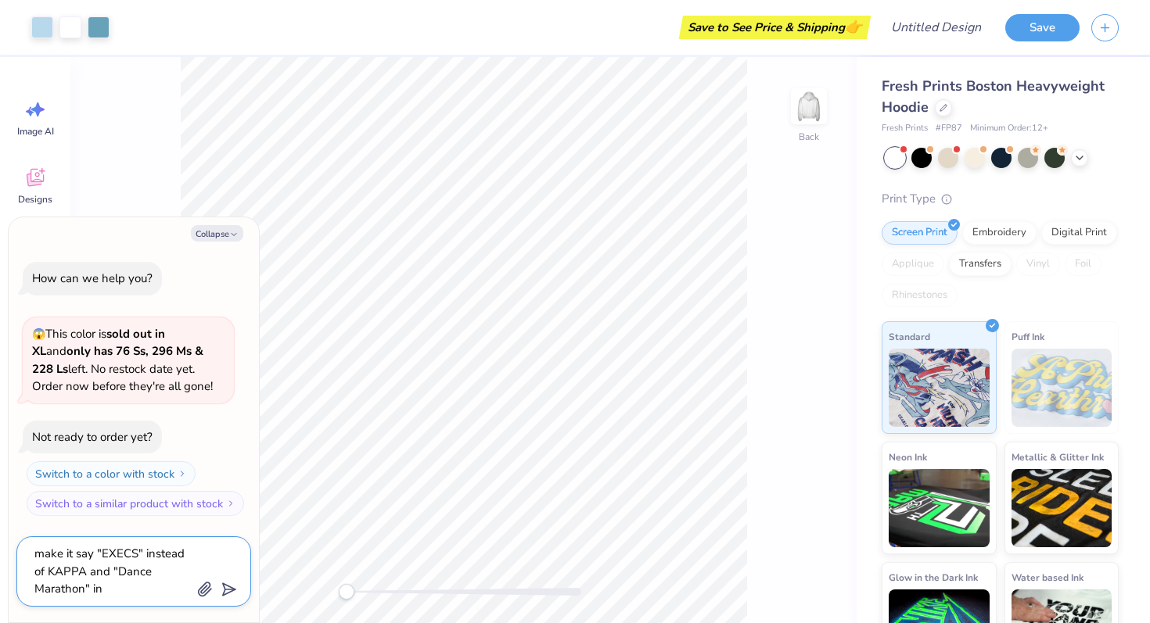
type textarea "make it say "EXECS" instead of KAPPA and "Dance Marathon" ins"
type textarea "x"
type textarea "make it say "EXECS" instead of KAPPA and "Dance Marathon" inst"
type textarea "x"
type textarea "make it say "EXECS" instead of KAPPA and "Dance Marathon" inste"
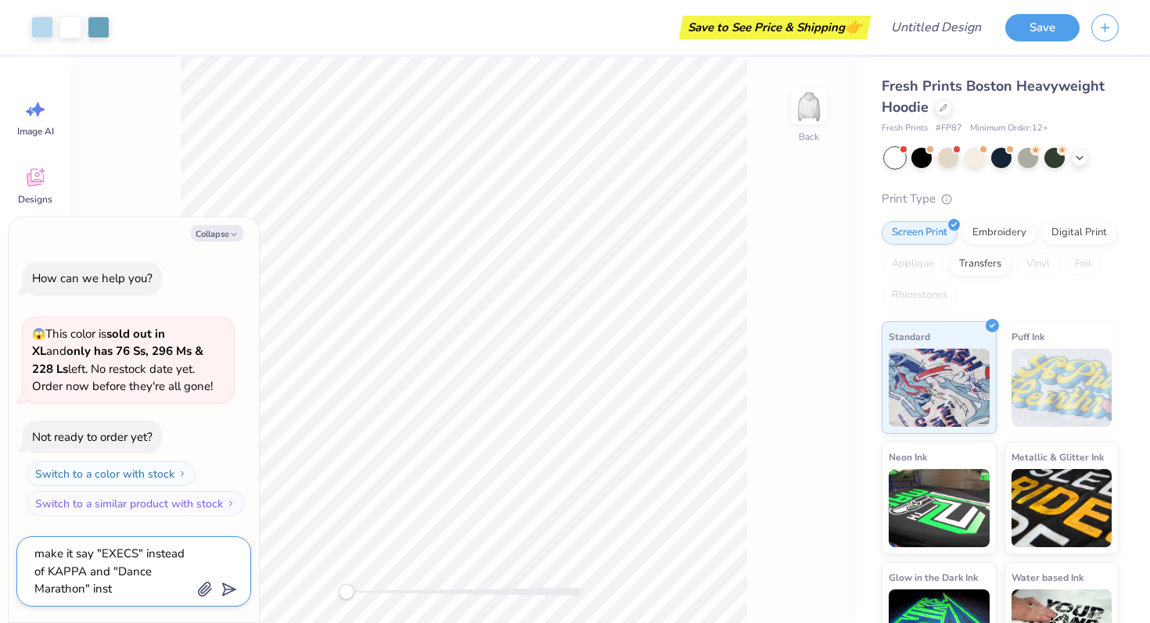
type textarea "x"
type textarea "make it say "EXECS" instead of KAPPA and "Dance Marathon" instea"
type textarea "x"
type textarea "make it say "EXECS" instead of KAPPA and "Dance Marathon" instead"
type textarea "x"
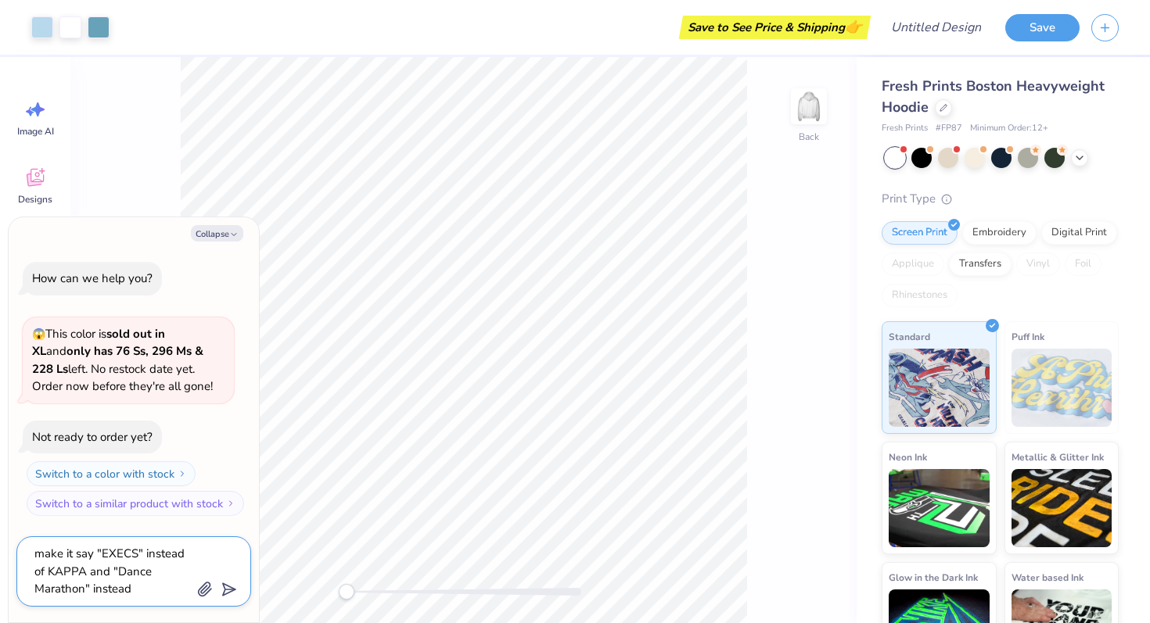
type textarea "make it say "EXECS" instead of KAPPA and "Dance Marathon" instead"
type textarea "x"
type textarea "make it say "EXECS" instead of KAPPA and "Dance Marathon" instead o"
type textarea "x"
type textarea "make it say "EXECS" instead of KAPPA and "Dance Marathon" instead of"
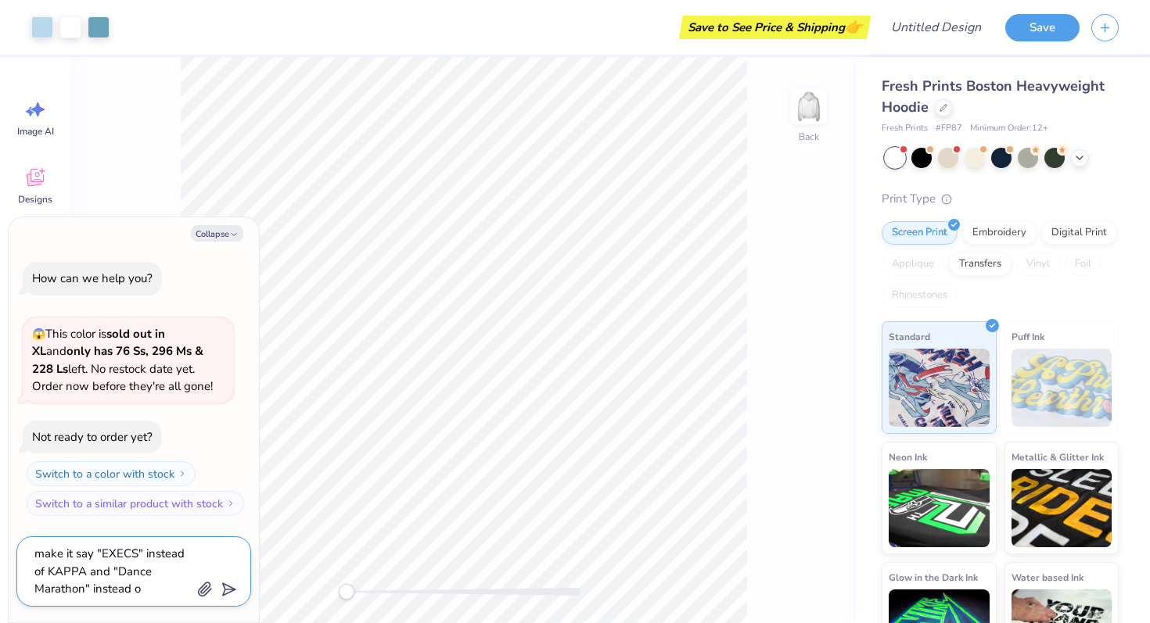
type textarea "x"
type textarea "make it say "EXECS" instead of KAPPA and "Dance Marathon" instead of"
type textarea "x"
type textarea "make it say "EXECS" instead of KAPPA and "Dance Marathon" instead of S"
type textarea "x"
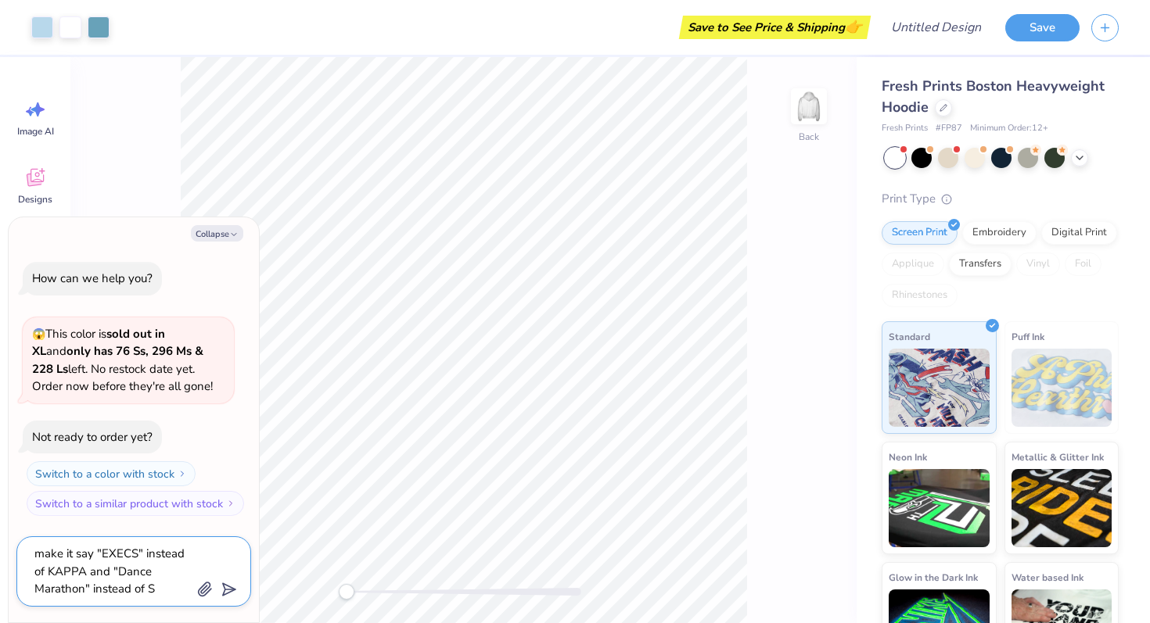
type textarea "make it say "EXECS" instead of KAPPA and "Dance Marathon" instead of SI"
type textarea "x"
type textarea "make it say "EXECS" instead of KAPPA and "Dance Marathon" instead of SIN"
type textarea "x"
type textarea "make it say "EXECS" instead of KAPPA and "Dance Marathon" instead of SINC"
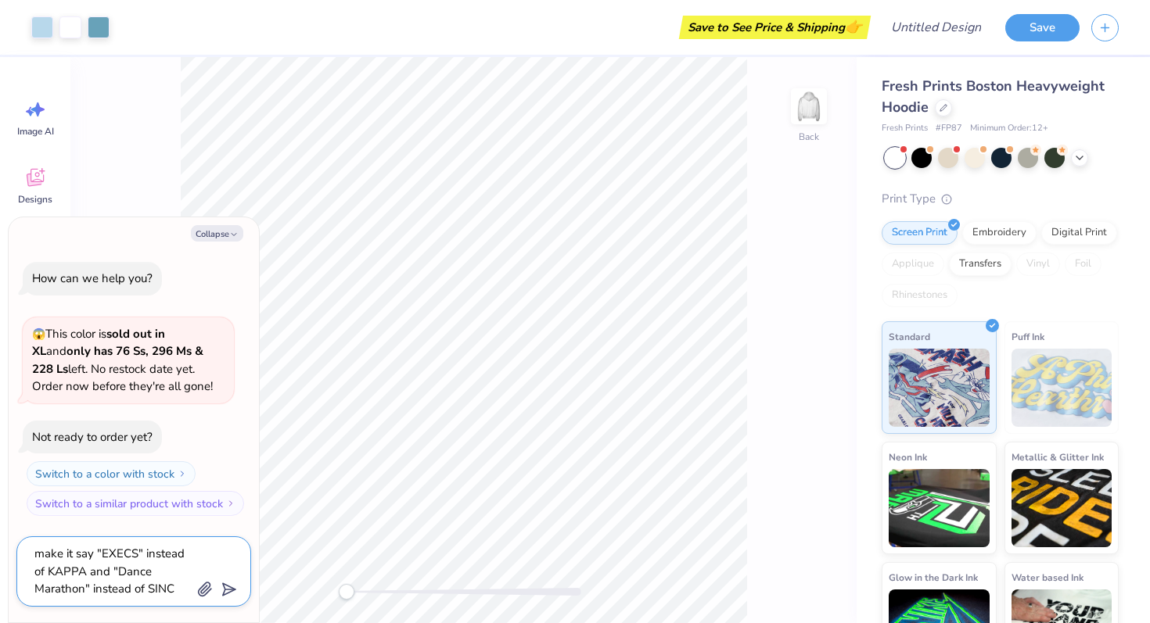
type textarea "x"
type textarea "make it say "EXECS" instead of KAPPA and "Dance Marathon" instead of SINCE"
type textarea "x"
type textarea "make it say "EXECS" instead of KAPPA and "Dance Marathon" instead of SINCE"
type textarea "x"
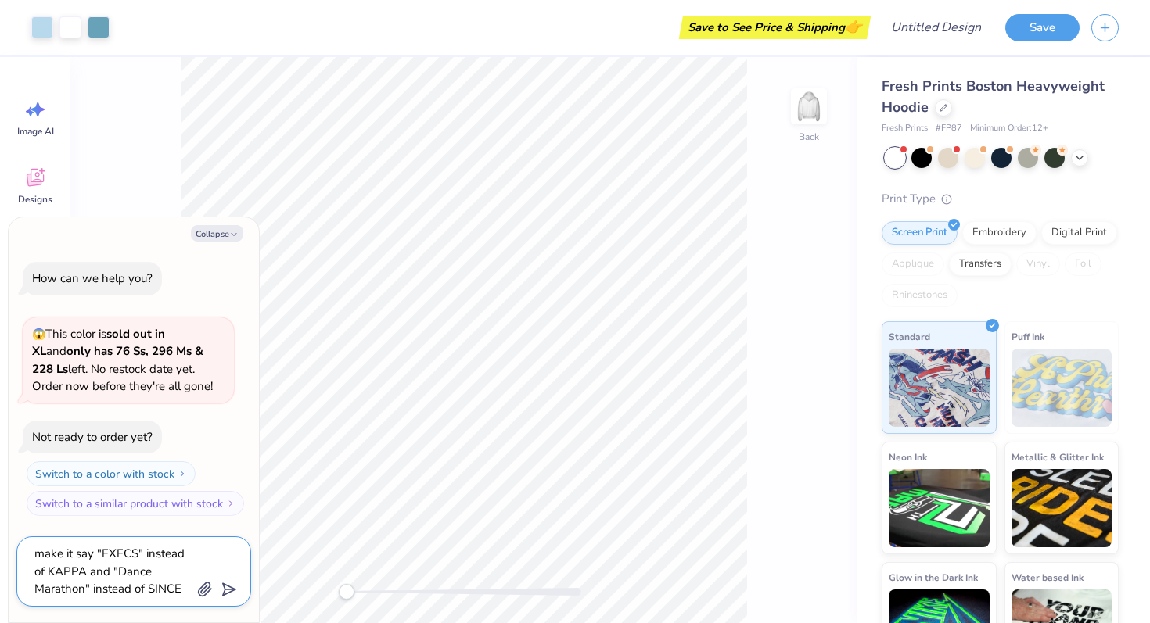
type textarea "make it say "EXECS" instead of KAPPA and "Dance Marathon" instead of SINCE !"
type textarea "x"
type textarea "make it say "EXECS" instead of KAPPA and "Dance Marathon" instead of SINCE !*"
type textarea "x"
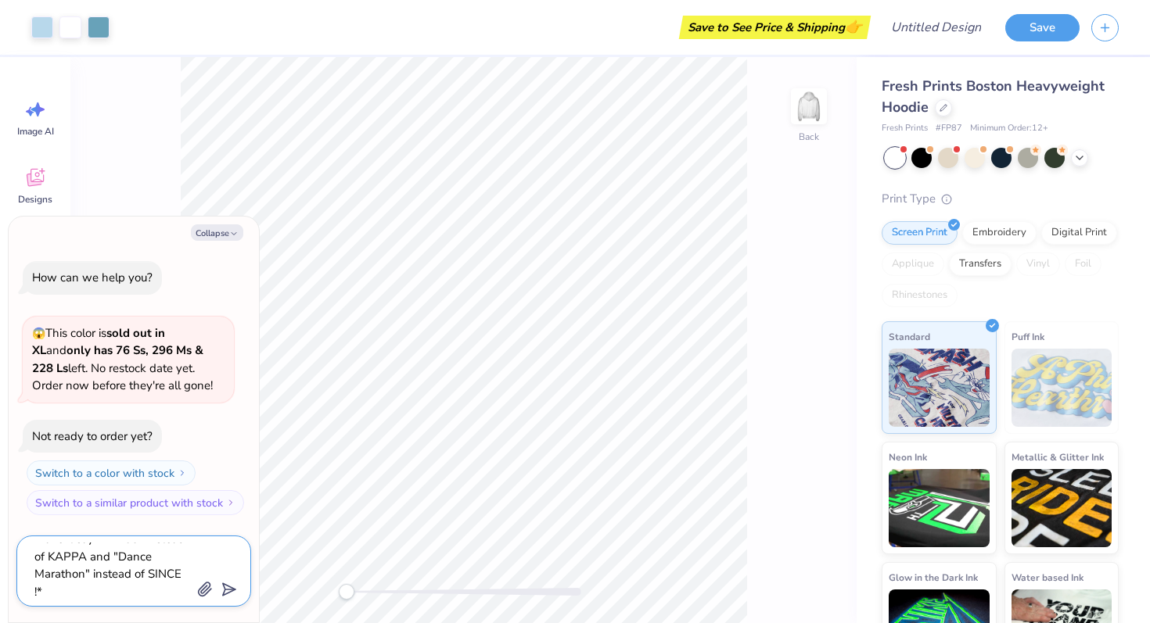
type textarea "make it say "EXECS" instead of KAPPA and "Dance Marathon" instead of SINCE !"
type textarea "x"
type textarea "make it say "EXECS" instead of KAPPA and "Dance Marathon" instead of SINCE"
type textarea "x"
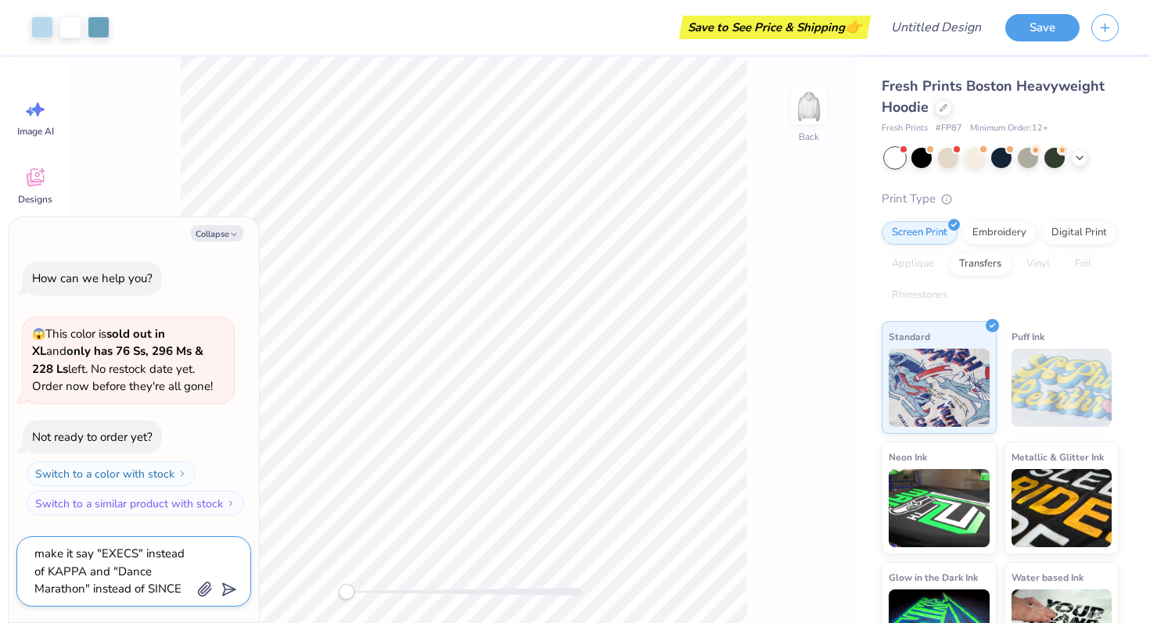
type textarea "make it say "EXECS" instead of KAPPA and "Dance Marathon" instead of SINCE 1"
type textarea "x"
type textarea "make it say "EXECS" instead of KAPPA and "Dance Marathon" instead of SINCE 18"
type textarea "x"
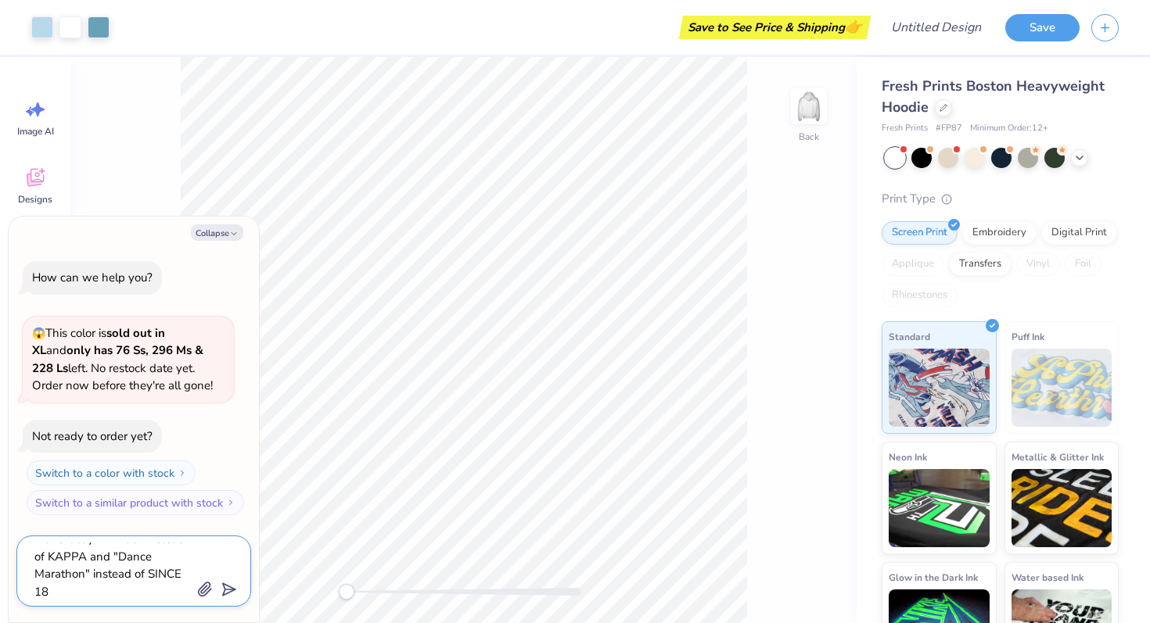
type textarea "make it say "EXECS" instead of KAPPA and "Dance Marathon" instead of SINCE 187"
type textarea "x"
type textarea "make it say "EXECS" instead of KAPPA and "Dance Marathon" instead of SINCE 1870"
type textarea "x"
type textarea "make it say "EXECS" instead of KAPPA and "Dance Marathon" instead of SINCE 1870"
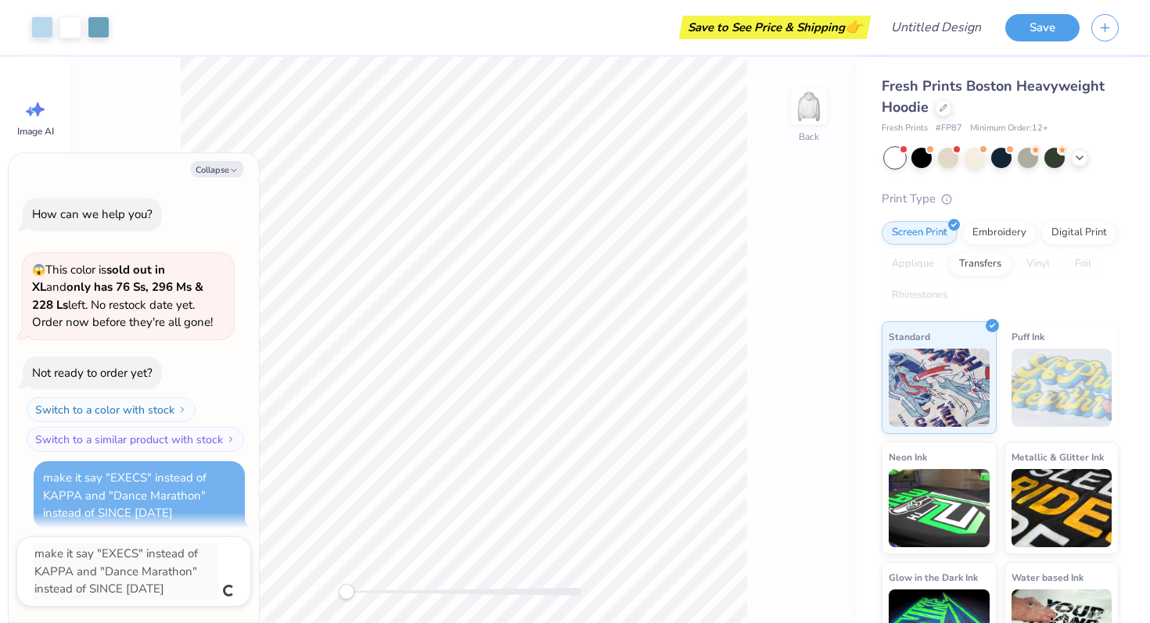
scroll to position [0, 0]
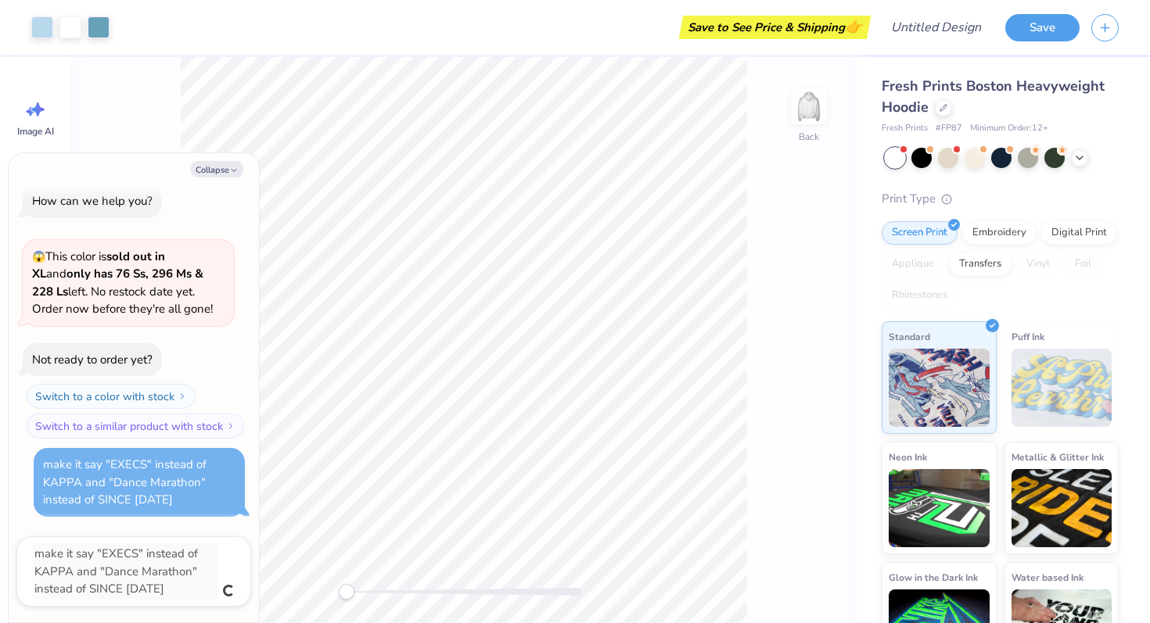
type textarea "x"
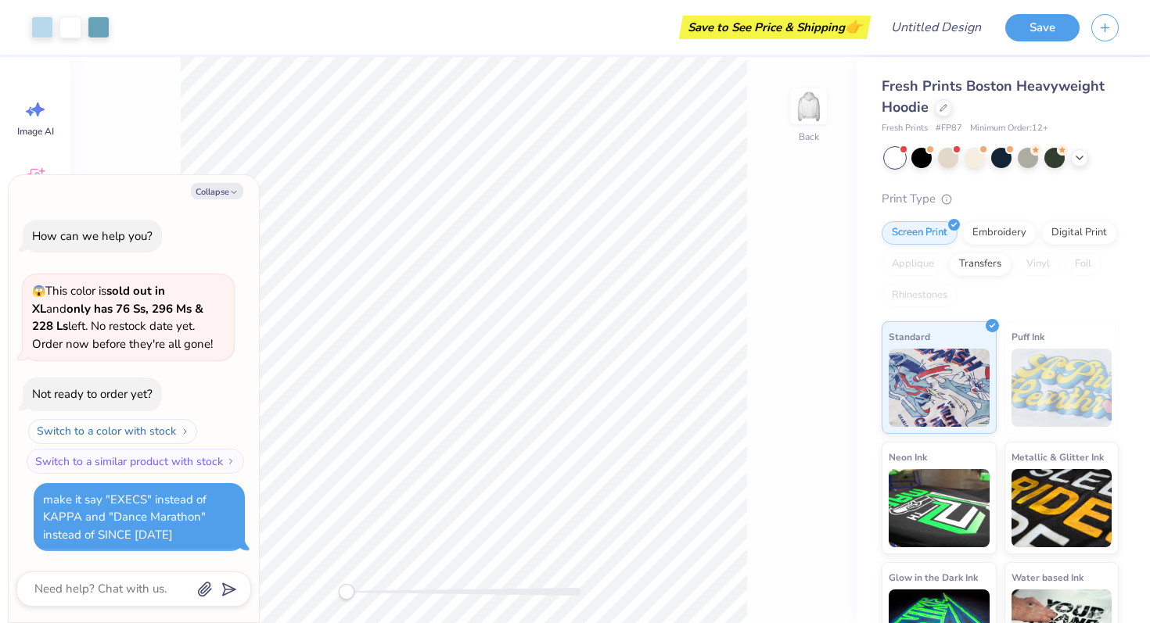
drag, startPoint x: 181, startPoint y: 422, endPoint x: 181, endPoint y: 442, distance: 20.3
click at [181, 443] on button "Switch to a color with stock" at bounding box center [112, 431] width 169 height 25
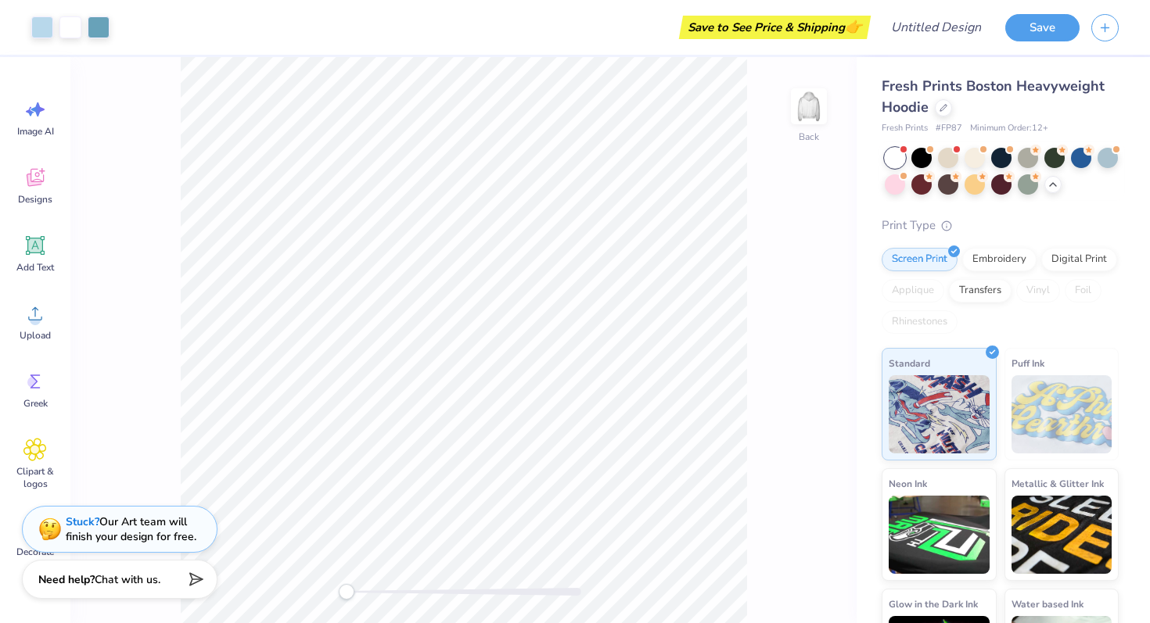
click at [119, 583] on span "Chat with us." at bounding box center [128, 579] width 66 height 15
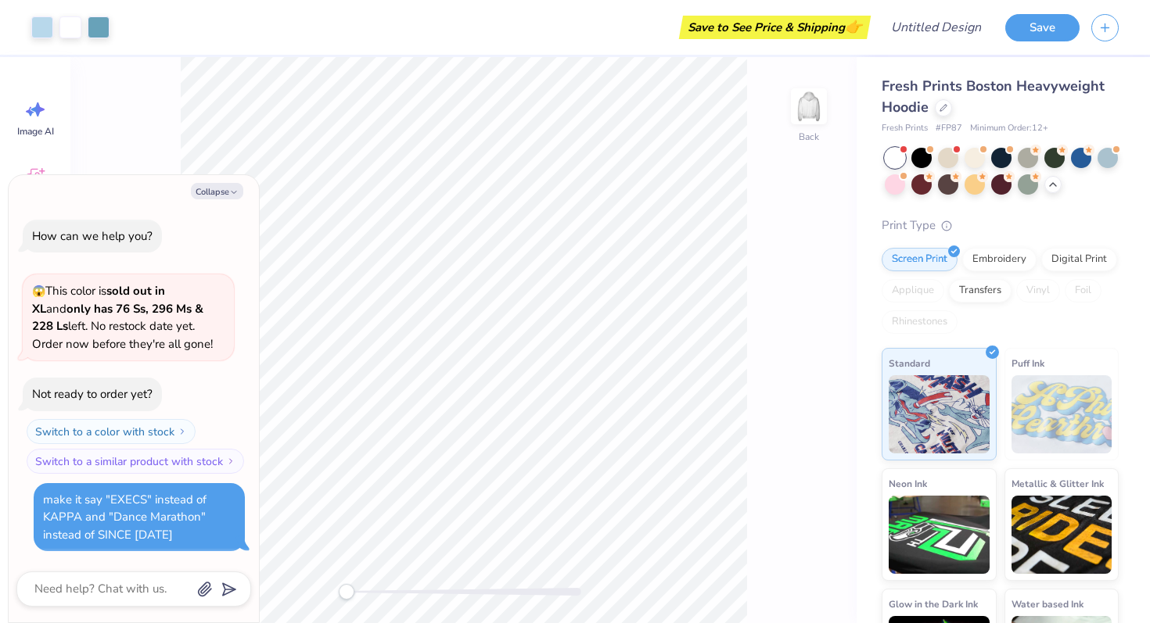
click at [143, 525] on div "make it say "EXECS" instead of KAPPA and "Dance Marathon" instead of SINCE 1870" at bounding box center [139, 517] width 192 height 53
drag, startPoint x: 170, startPoint y: 331, endPoint x: 173, endPoint y: 289, distance: 42.3
click at [173, 289] on span "😱 This color is sold out in XL and only has 76 Ss, 296 Ms & 228 Ls left. No res…" at bounding box center [122, 317] width 181 height 69
click at [149, 555] on div "How can we help you? 😱 This color is sold out in XL and only has 76 Ss, 296 Ms …" at bounding box center [133, 385] width 235 height 357
click at [153, 515] on div "make it say "EXECS" instead of KAPPA and "Dance Marathon" instead of SINCE 1870" at bounding box center [124, 517] width 163 height 51
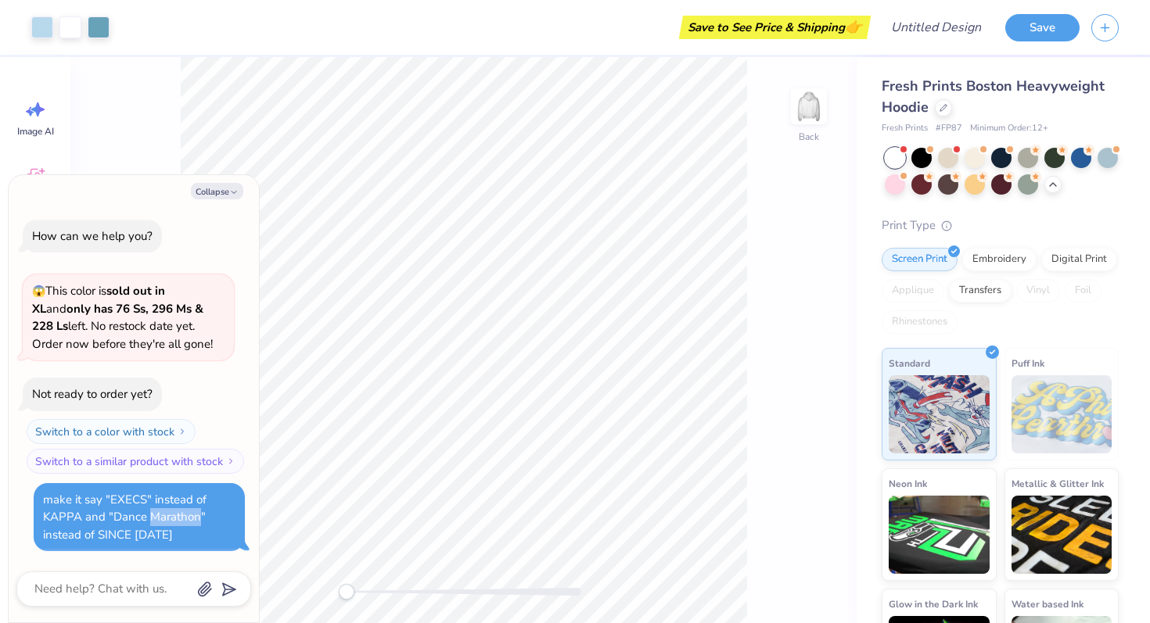
click at [153, 515] on div "make it say "EXECS" instead of KAPPA and "Dance Marathon" instead of SINCE 1870" at bounding box center [124, 517] width 163 height 51
click at [185, 535] on div "make it say "EXECS" instead of KAPPA and "Dance Marathon" instead of SINCE 1870" at bounding box center [139, 517] width 192 height 53
click at [759, 341] on div "Back" at bounding box center [463, 340] width 786 height 566
click at [199, 190] on button "Collapse" at bounding box center [217, 191] width 52 height 16
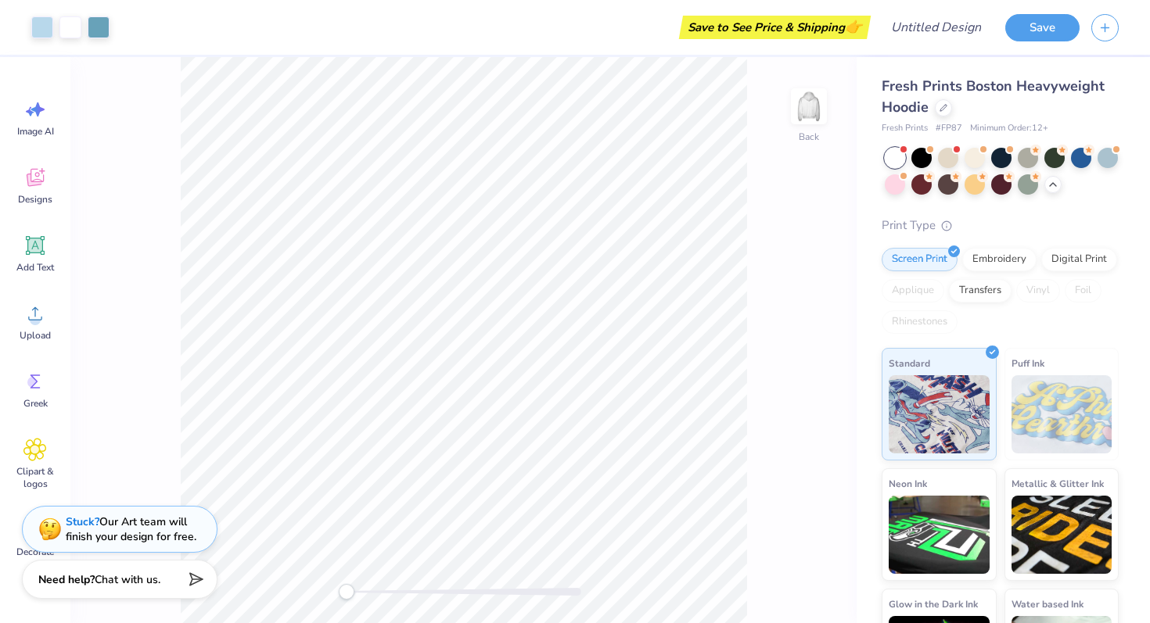
click at [83, 586] on strong "Need help?" at bounding box center [66, 579] width 56 height 15
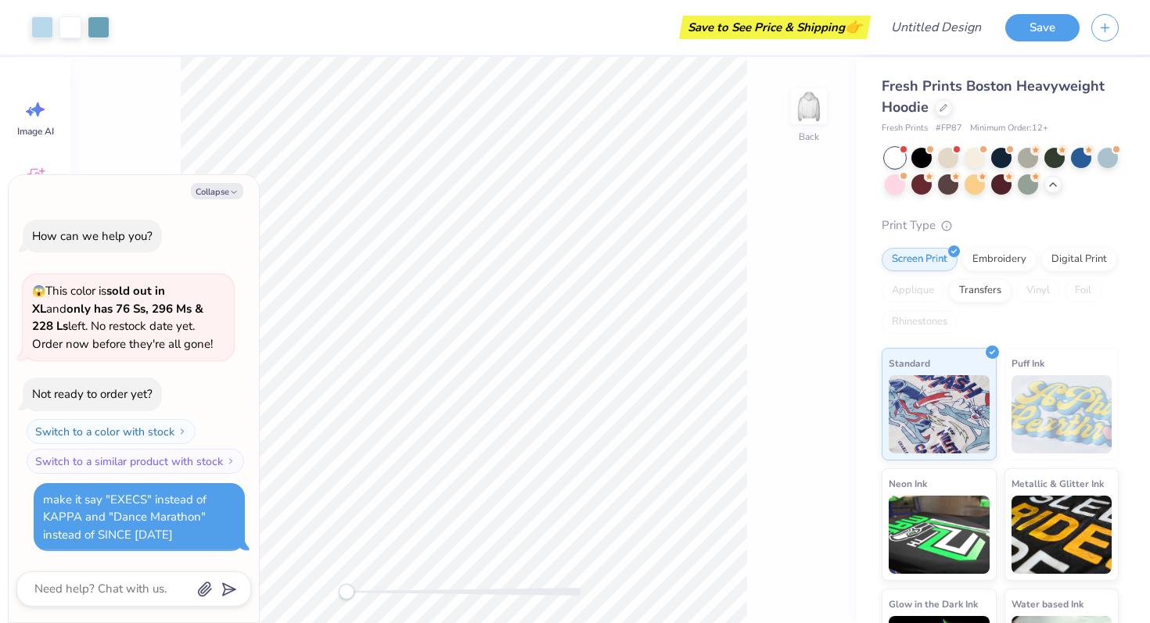
scroll to position [52, 0]
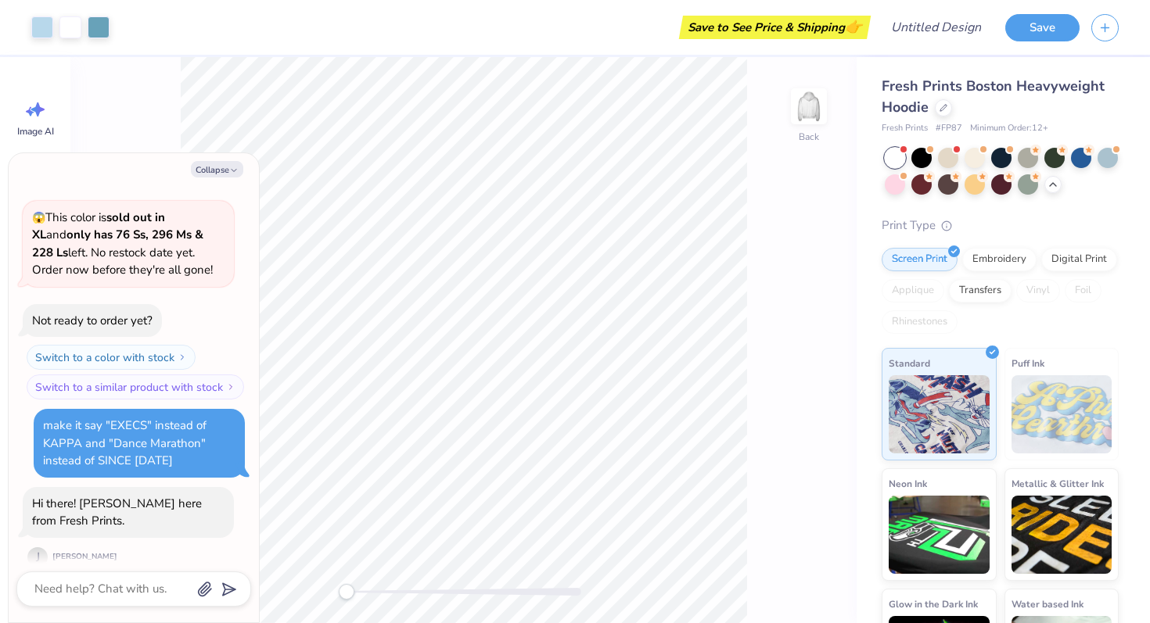
click at [52, 546] on div "J Joni D" at bounding box center [72, 557] width 99 height 23
click at [53, 587] on textarea at bounding box center [112, 589] width 159 height 21
type textarea "x"
type textarea "c"
type textarea "x"
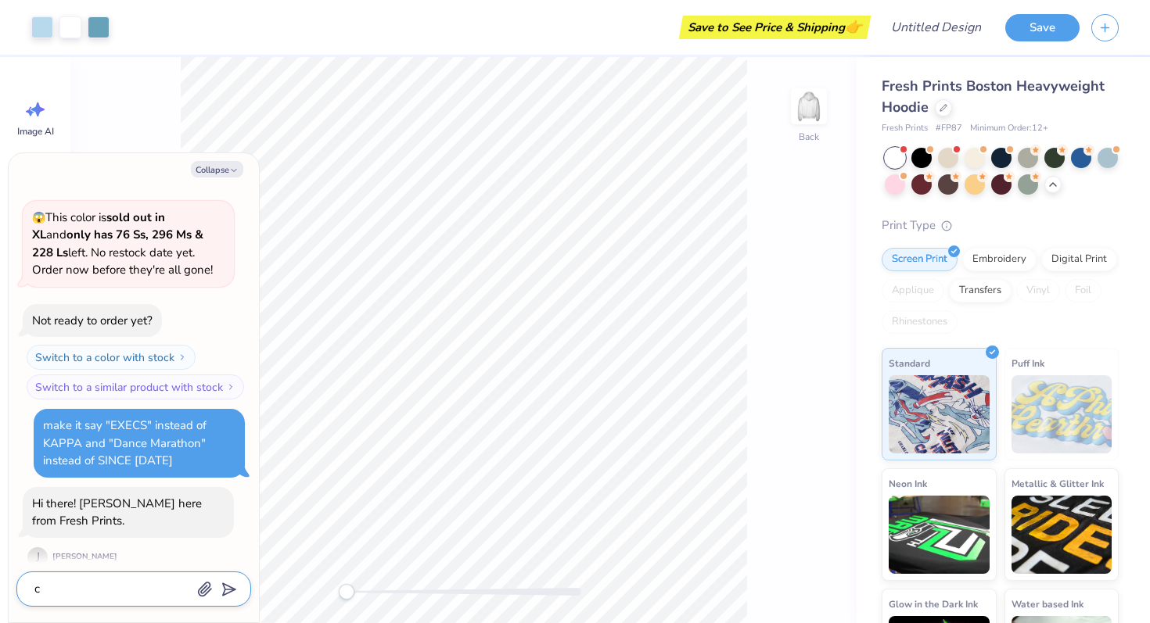
type textarea "cn"
type textarea "x"
type textarea "cna"
type textarea "x"
type textarea "cna"
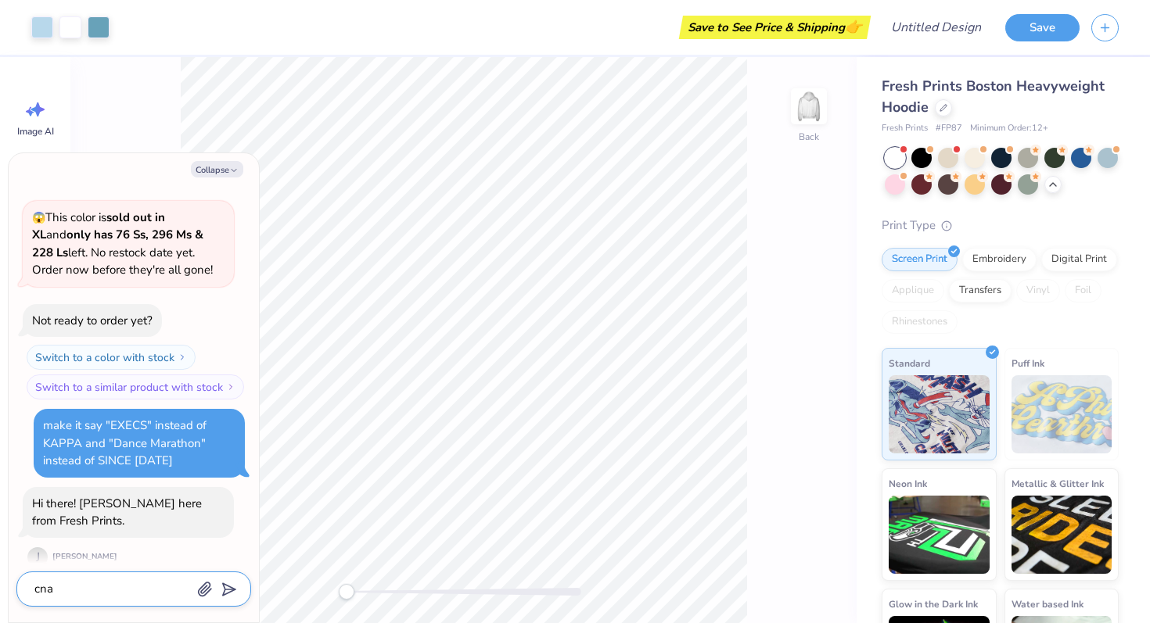
type textarea "x"
type textarea "cna"
type textarea "x"
type textarea "cn"
type textarea "x"
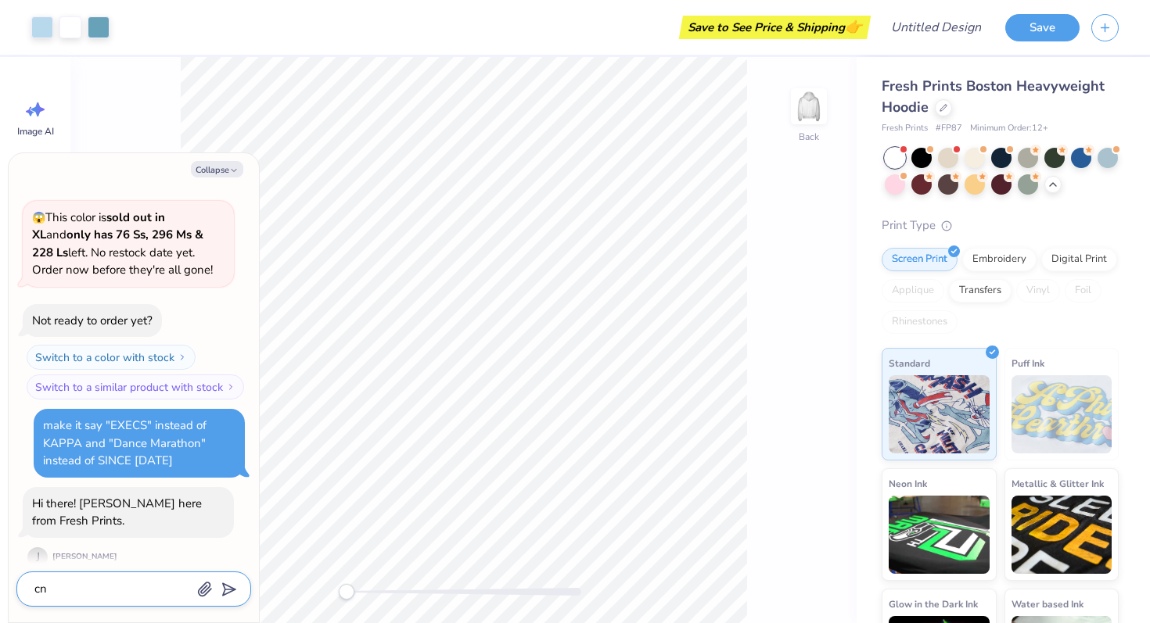
type textarea "c"
type textarea "x"
type textarea "ca"
type textarea "x"
type textarea "can"
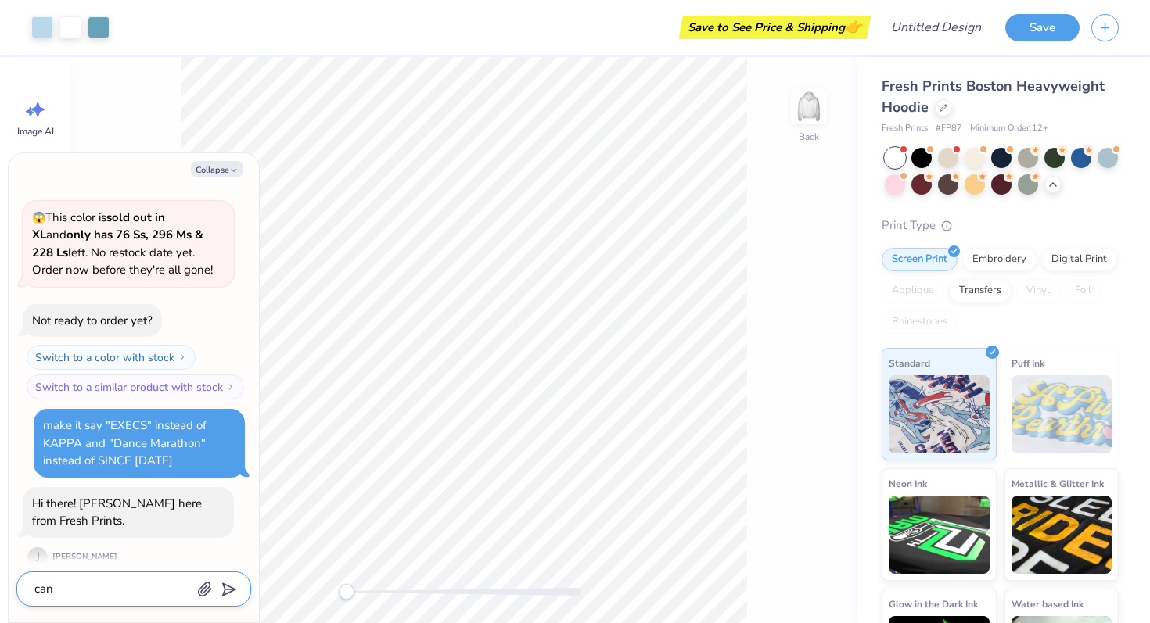
type textarea "x"
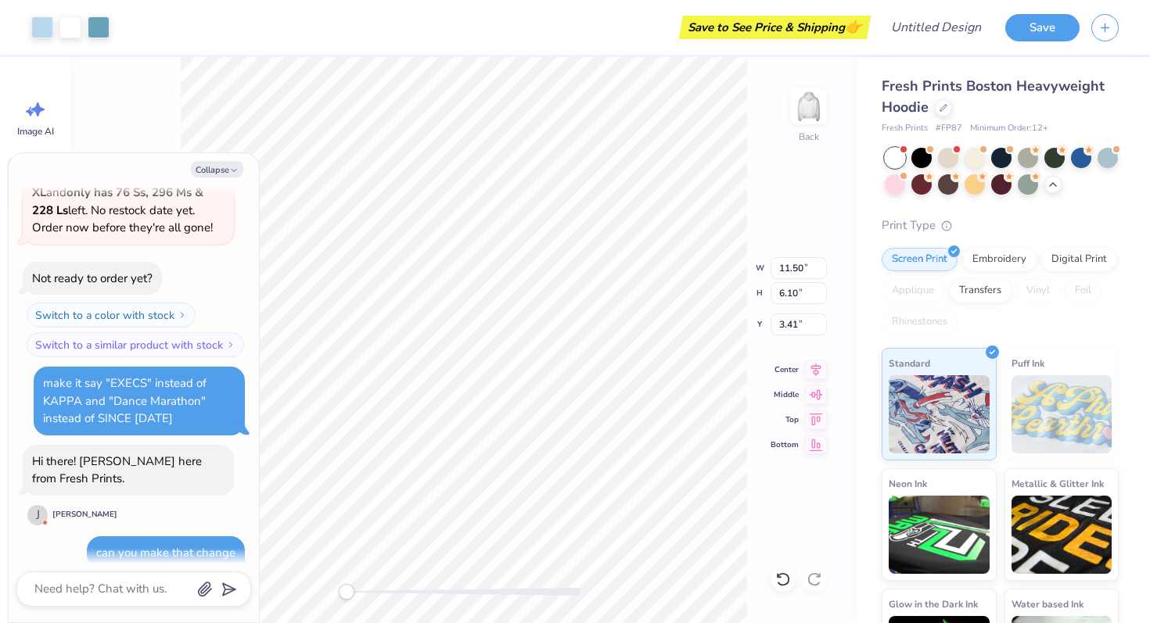
scroll to position [204, 0]
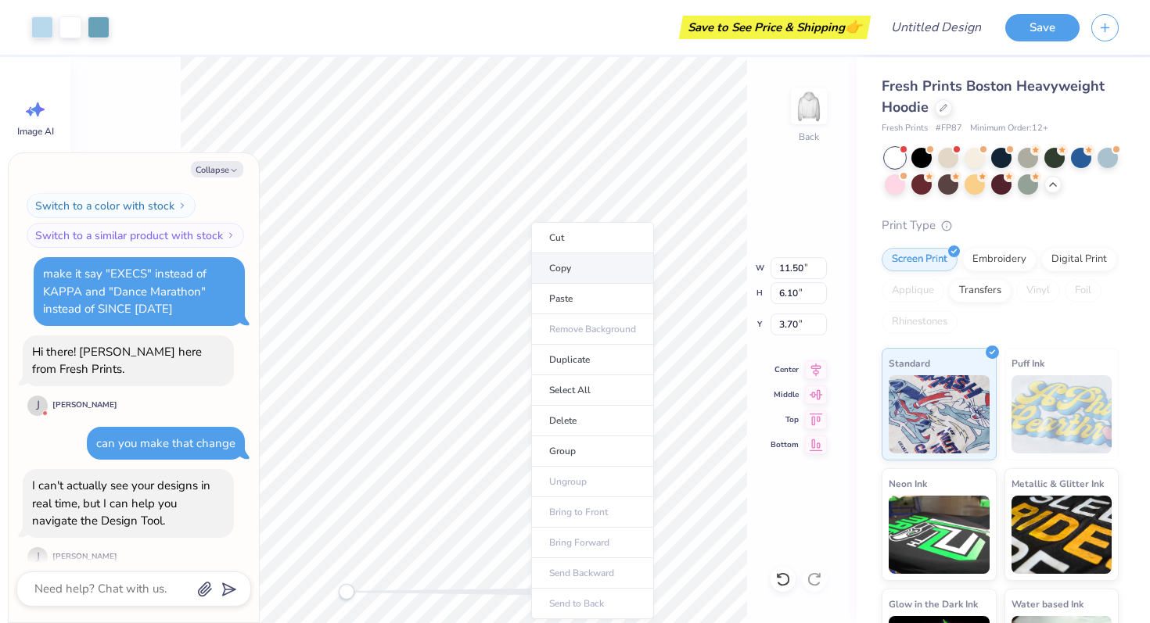
click at [580, 276] on li "Copy" at bounding box center [592, 268] width 123 height 31
